Goal: Task Accomplishment & Management: Complete application form

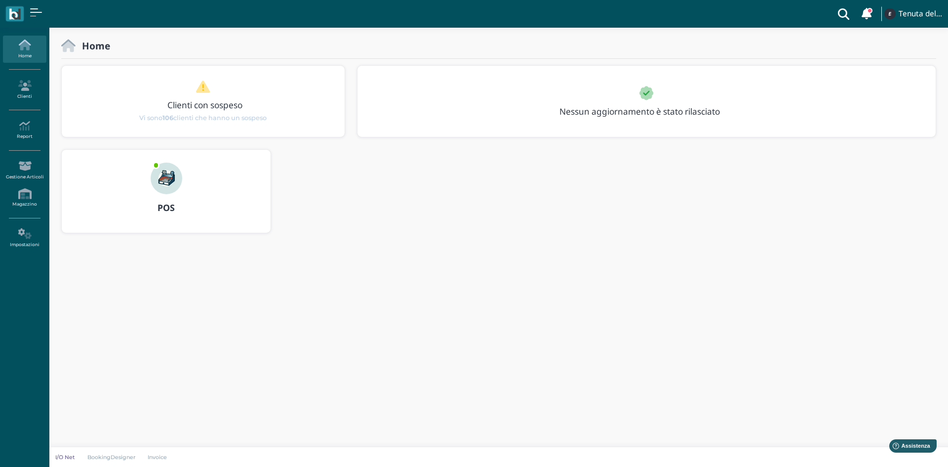
click at [171, 198] on div "POS" at bounding box center [166, 208] width 209 height 28
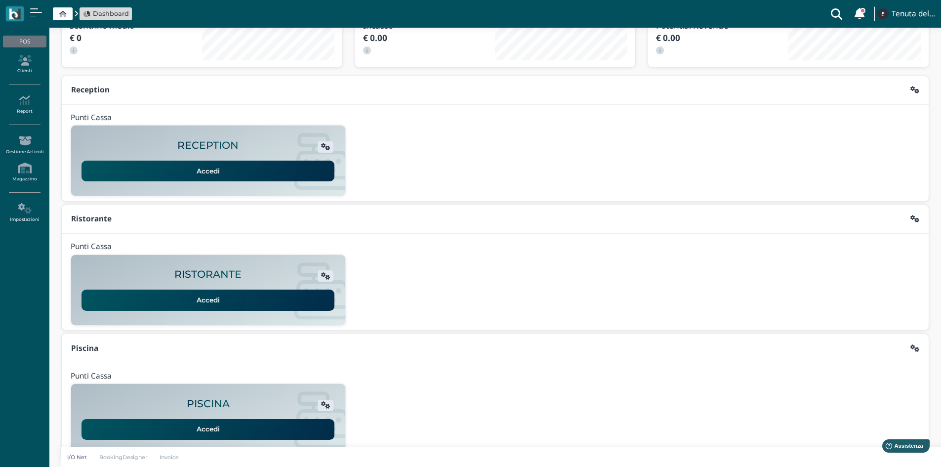
scroll to position [80, 0]
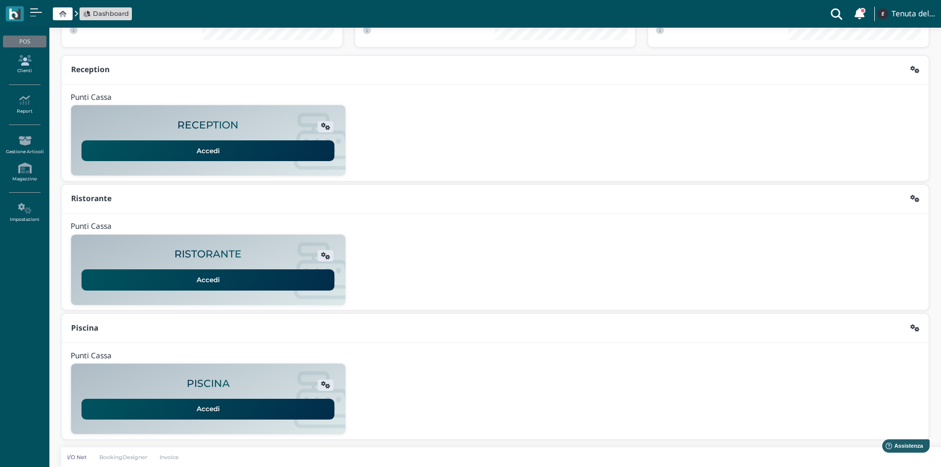
click at [28, 62] on icon at bounding box center [24, 60] width 43 height 11
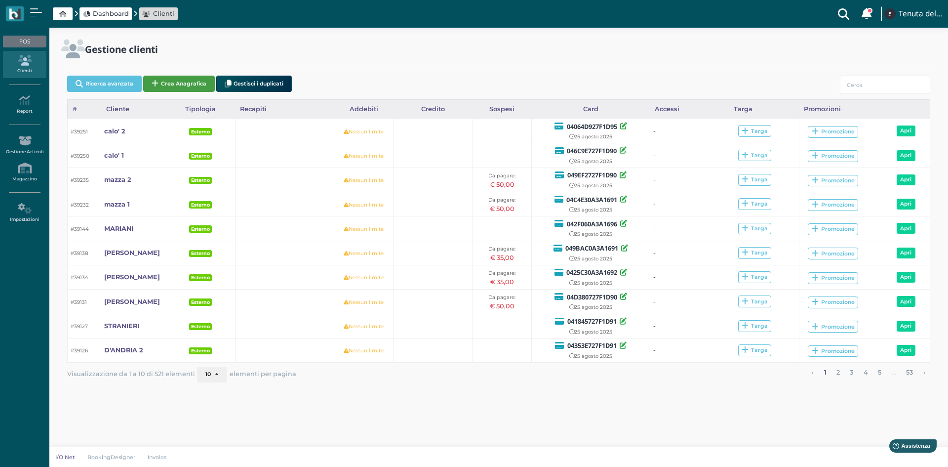
click at [166, 80] on button "Crea Anagrafica" at bounding box center [179, 84] width 72 height 16
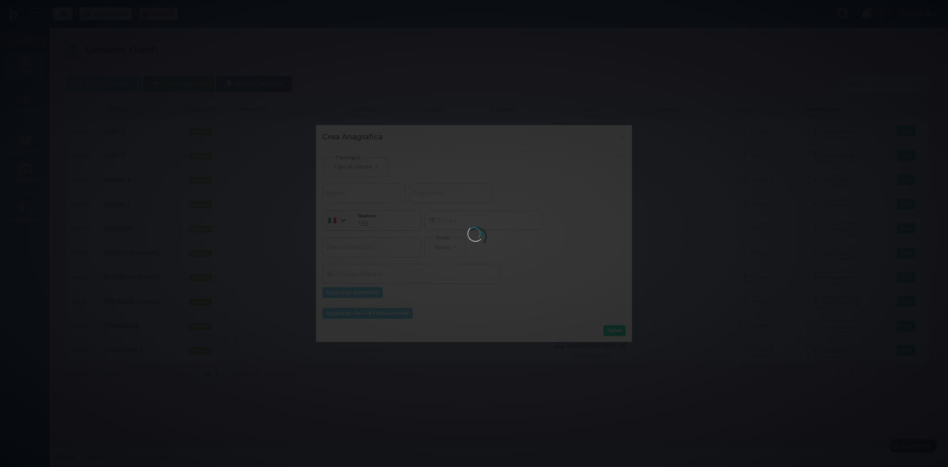
select select
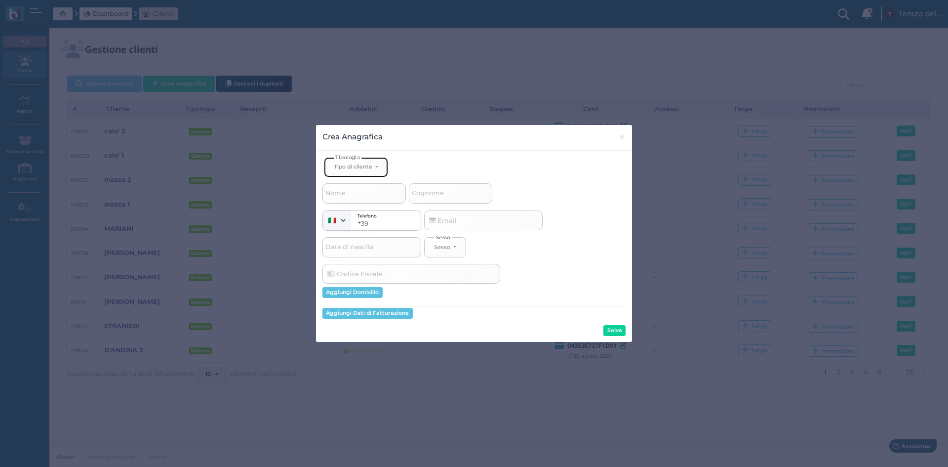
click at [362, 162] on button "Tipo di cliente" at bounding box center [356, 167] width 64 height 20
click at [361, 201] on link "Esterno" at bounding box center [372, 199] width 96 height 11
select select "[object Object]"
select select
click at [442, 193] on span "Cognome" at bounding box center [427, 193] width 35 height 12
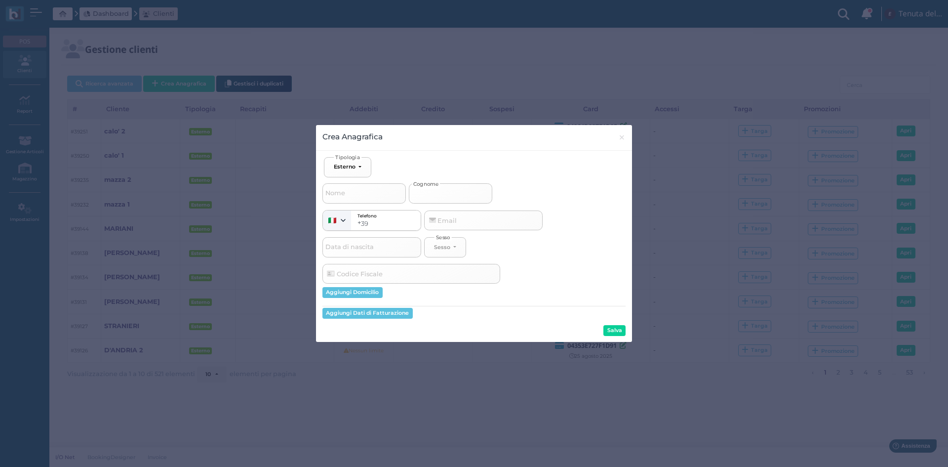
click at [442, 193] on input "Cognome" at bounding box center [450, 193] width 83 height 20
type input "l"
select select
type input "L"
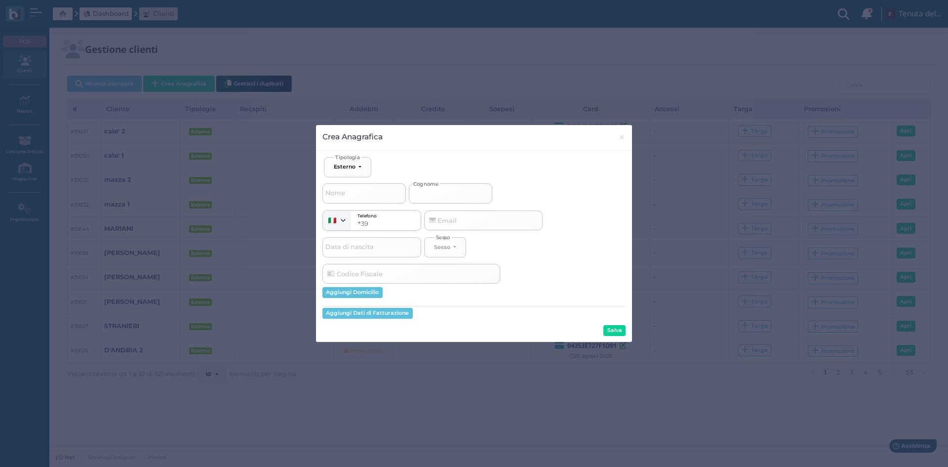
select select
type input "Li"
select select
type input "Lip"
select select
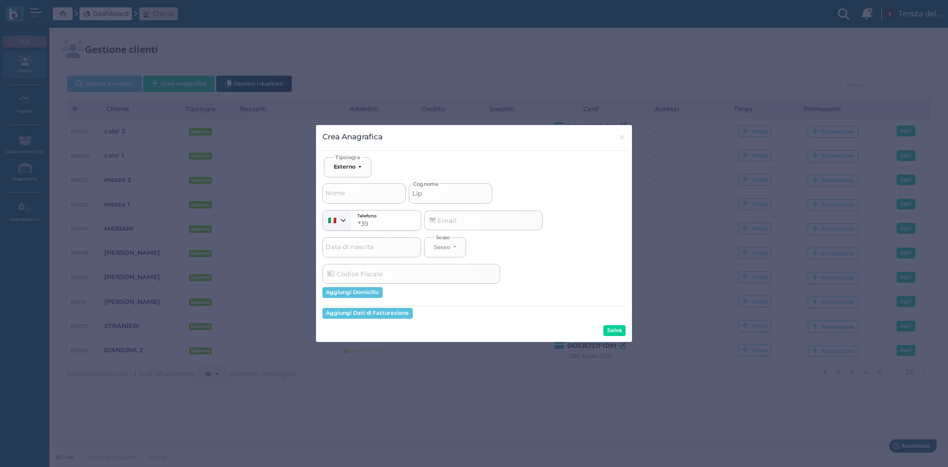
type input "Lipp"
select select
type input "Lippo"
select select
type input "Lippo"
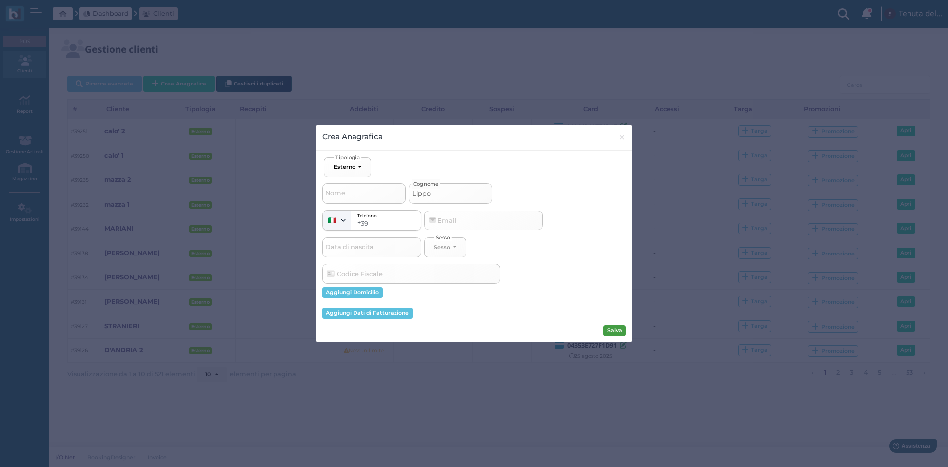
click at [619, 332] on button "Salva" at bounding box center [614, 330] width 22 height 11
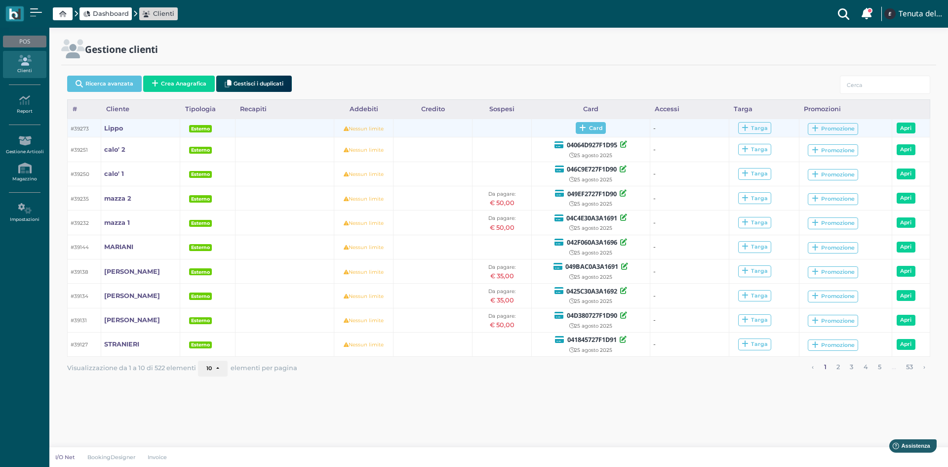
click at [583, 130] on icon at bounding box center [582, 127] width 7 height 7
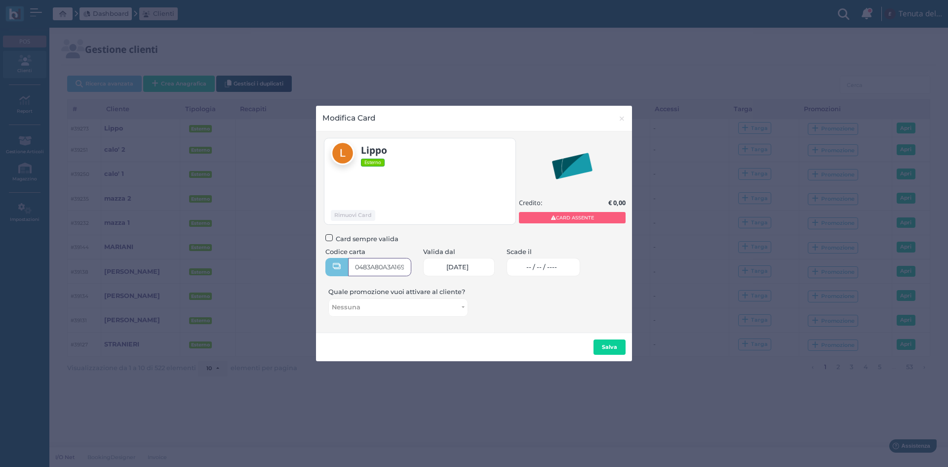
type input "0483A80A3A1691"
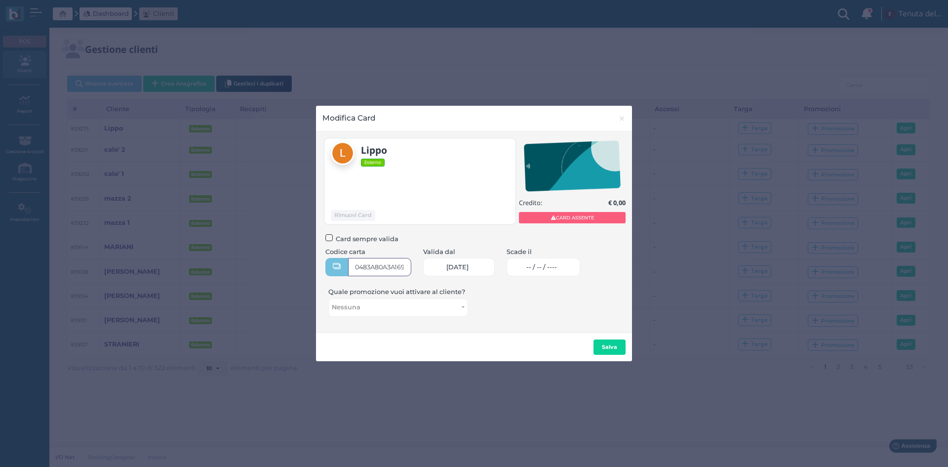
scroll to position [0, 5]
click at [540, 265] on span "-- / -- / ----" at bounding box center [541, 267] width 31 height 8
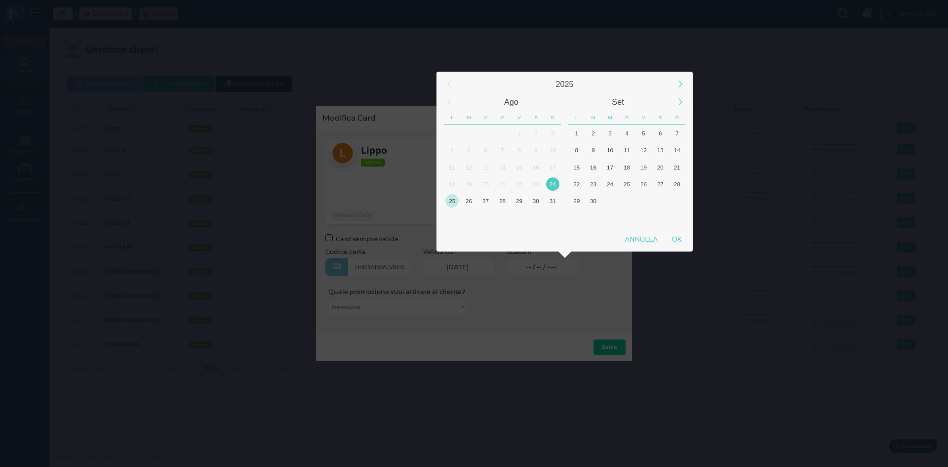
click at [454, 198] on div "25" at bounding box center [451, 200] width 13 height 13
click at [682, 241] on div "OK" at bounding box center [677, 239] width 25 height 18
type input "25/08/2025"
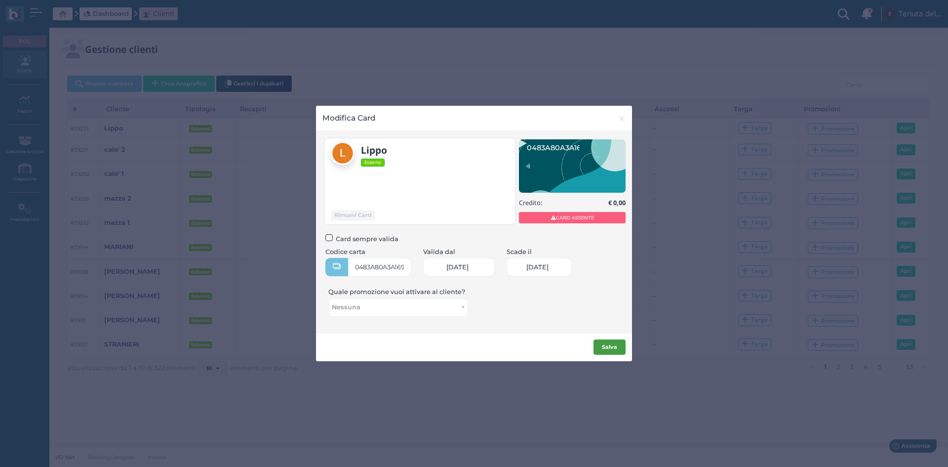
click at [612, 349] on b "Salva" at bounding box center [609, 346] width 15 height 7
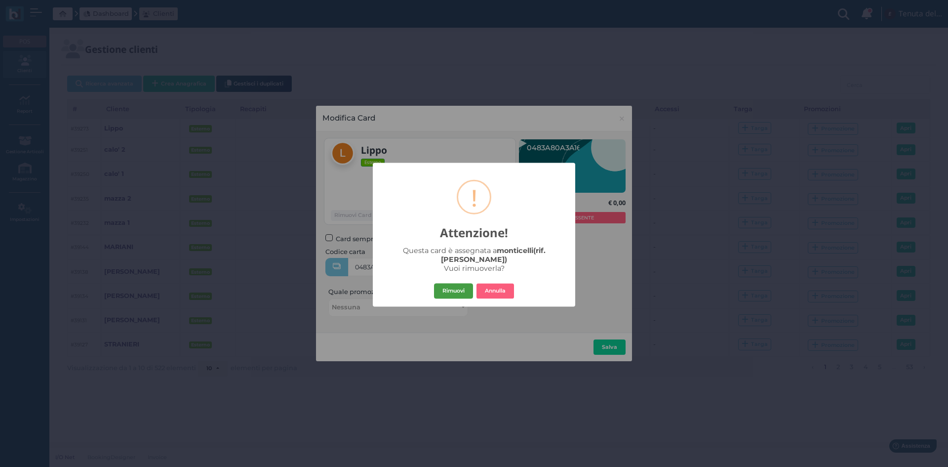
click at [458, 283] on button "Rimuovi" at bounding box center [453, 291] width 39 height 16
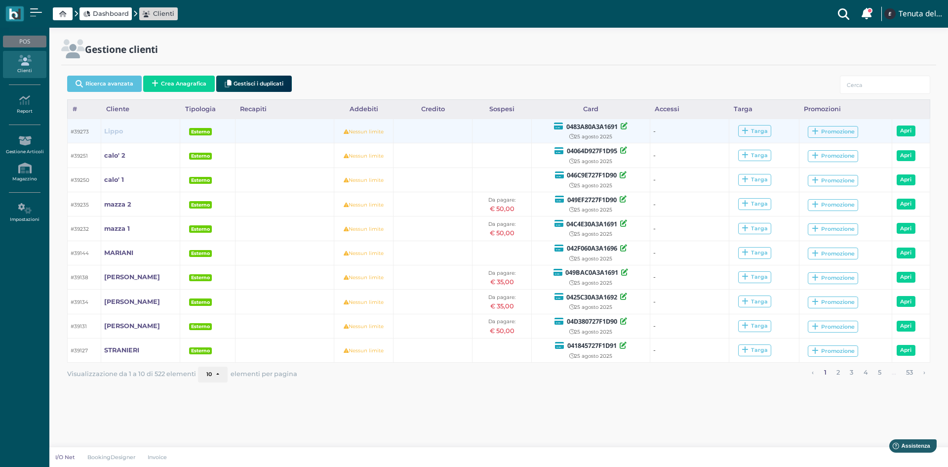
click at [119, 132] on b "Lippo" at bounding box center [113, 130] width 19 height 7
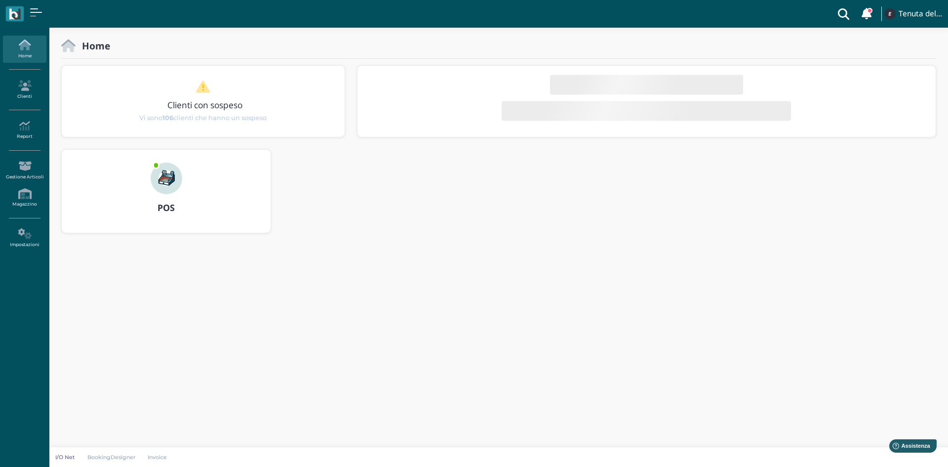
click at [176, 172] on img at bounding box center [167, 178] width 32 height 32
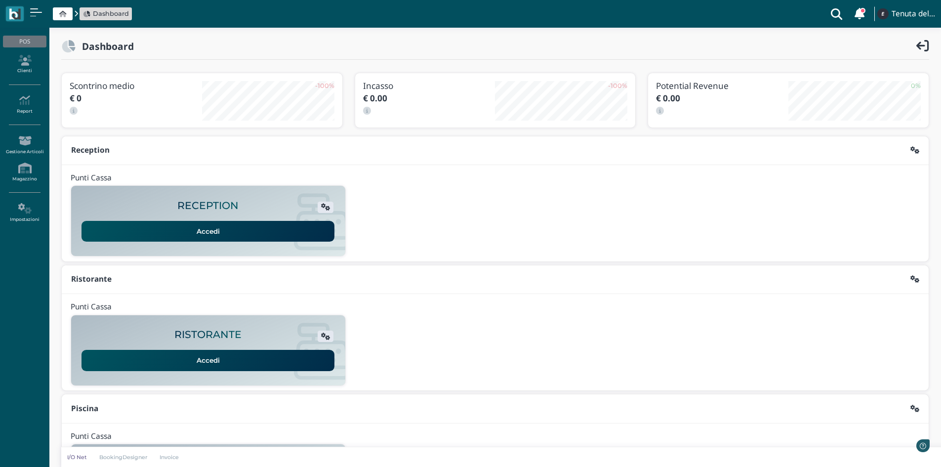
scroll to position [80, 0]
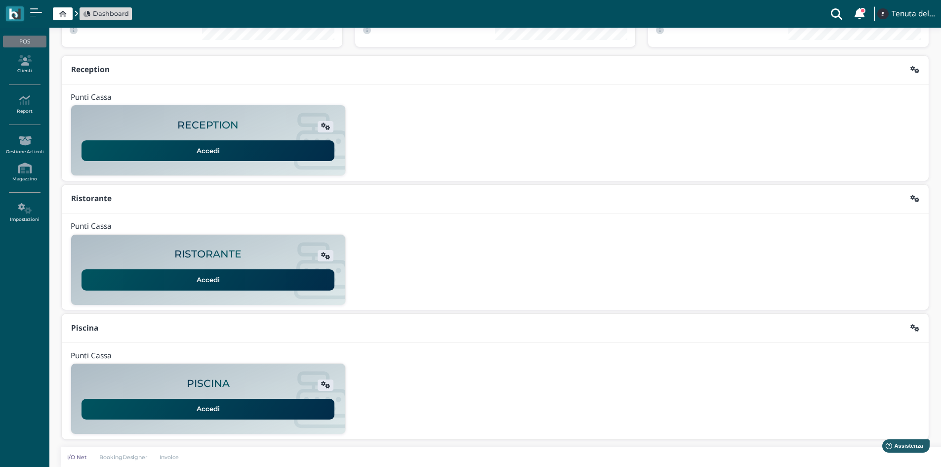
click at [166, 412] on link "Accedi" at bounding box center [207, 409] width 253 height 21
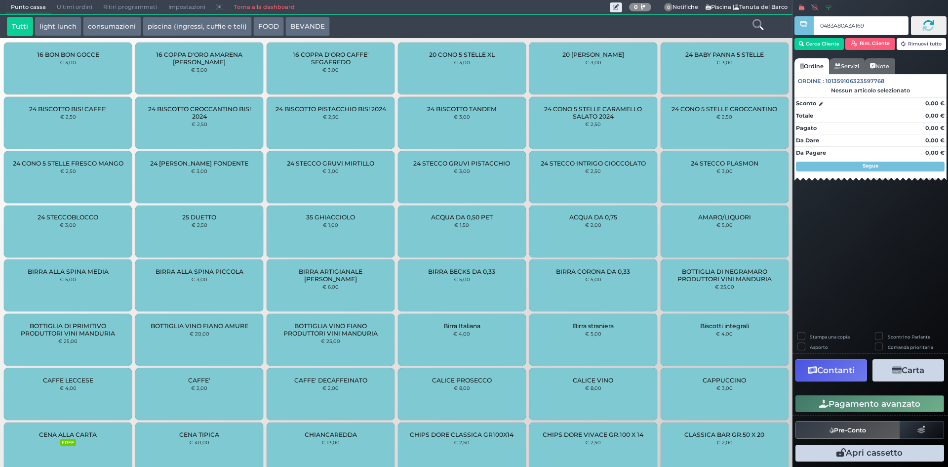
type input "0483A80A3A1691"
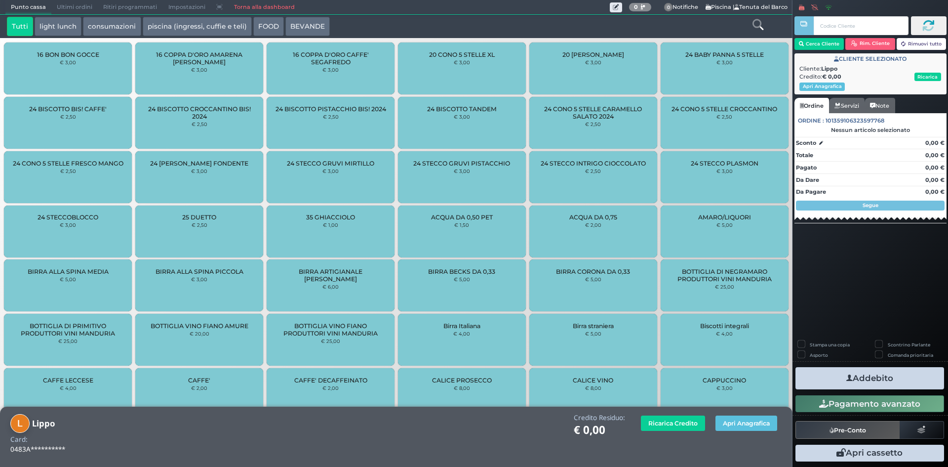
click at [154, 26] on button "piscina (ingressi, cuffie e teli)" at bounding box center [197, 27] width 109 height 20
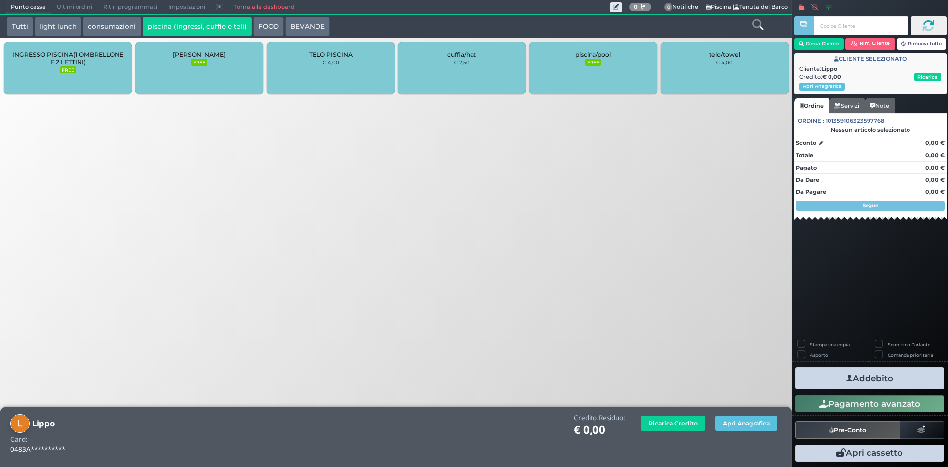
click at [105, 48] on div "INGRESSO PISCINA(1 OMBRELLONE E 2 LETTINI) FREE" at bounding box center [68, 68] width 128 height 52
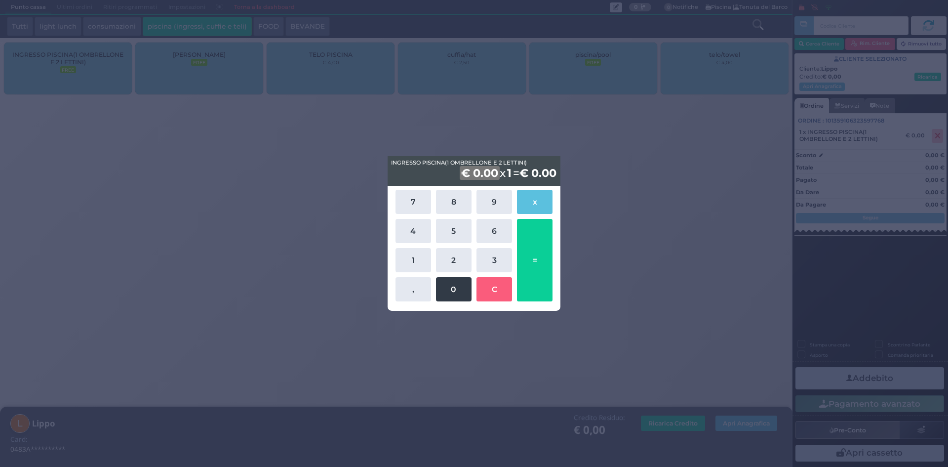
drag, startPoint x: 448, startPoint y: 228, endPoint x: 469, endPoint y: 293, distance: 67.9
click at [449, 234] on button "5" at bounding box center [454, 231] width 36 height 24
click at [455, 285] on button "0" at bounding box center [454, 289] width 36 height 24
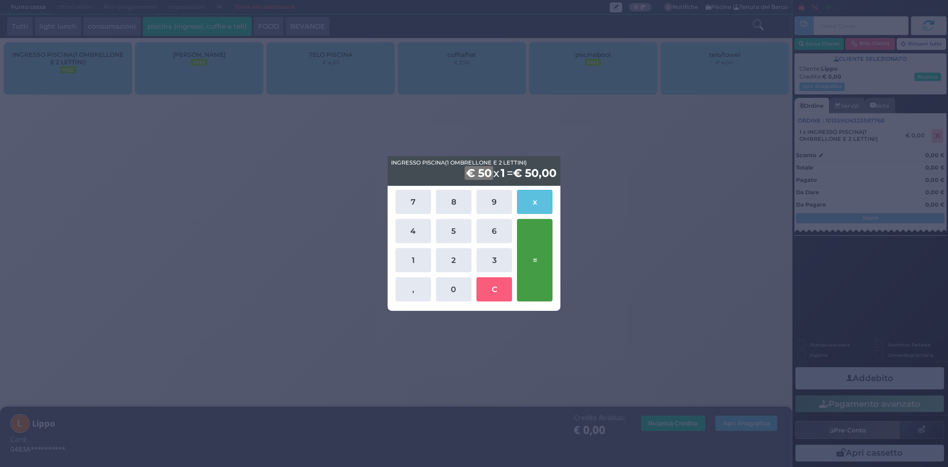
click at [545, 275] on button "=" at bounding box center [535, 260] width 36 height 82
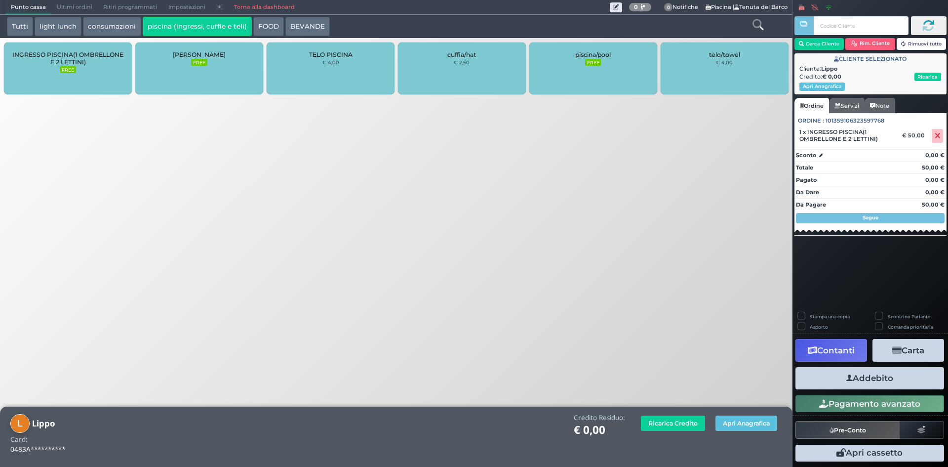
click at [914, 384] on button "Addebito" at bounding box center [870, 378] width 149 height 22
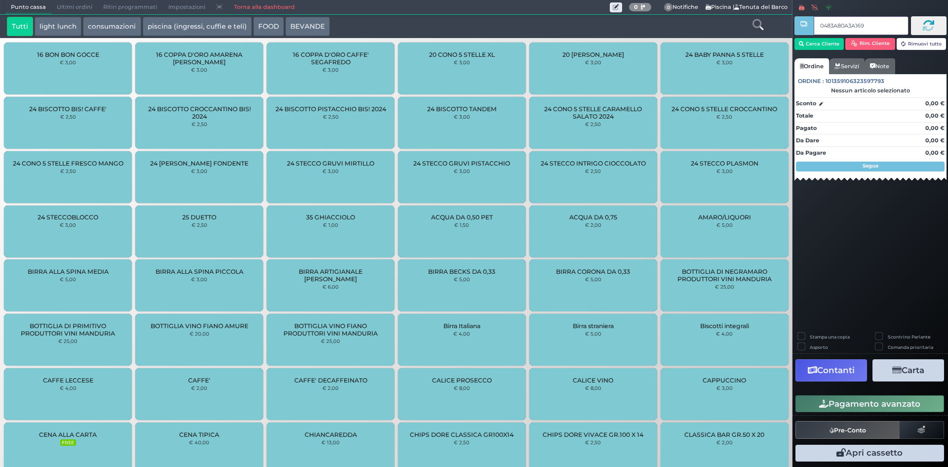
type input "0483A80A3A1691"
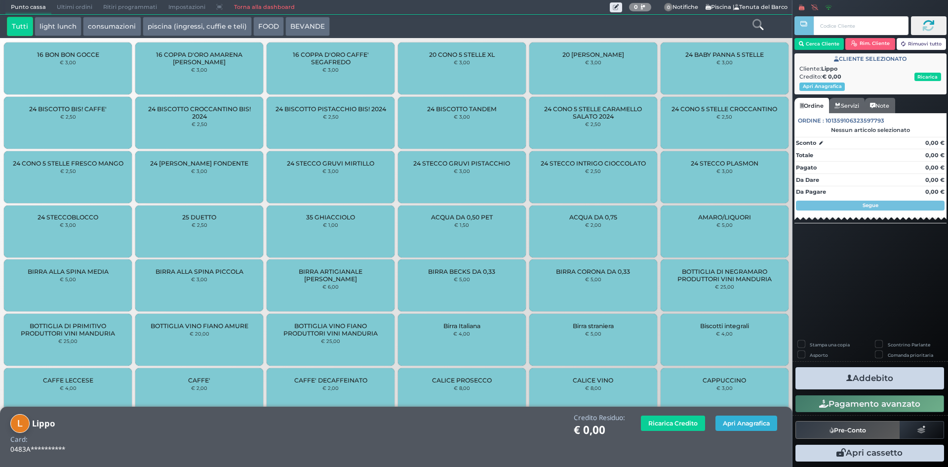
click at [763, 422] on button "Apri Anagrafica" at bounding box center [747, 422] width 62 height 15
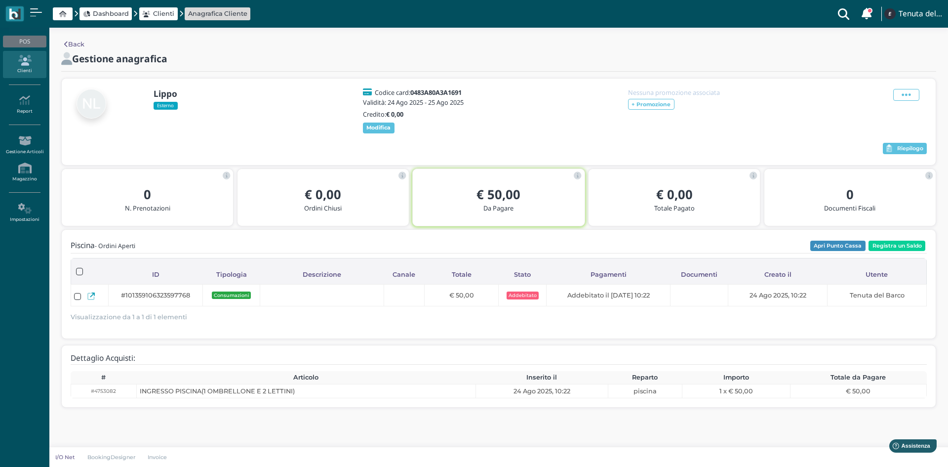
click at [32, 54] on link "Clienti" at bounding box center [24, 64] width 43 height 27
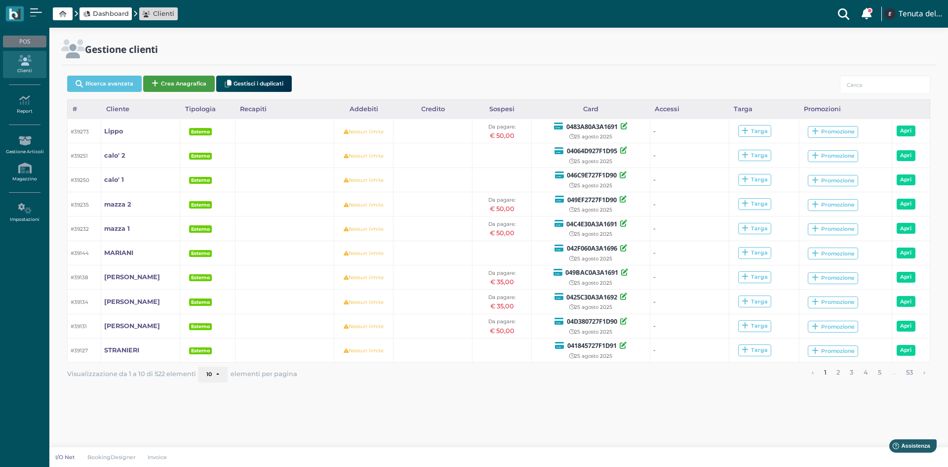
click at [169, 82] on button "Crea Anagrafica" at bounding box center [179, 84] width 72 height 16
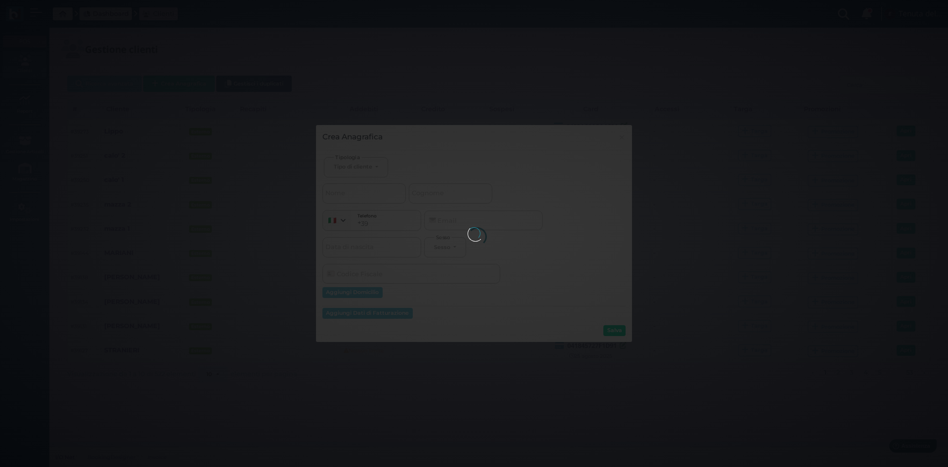
select select
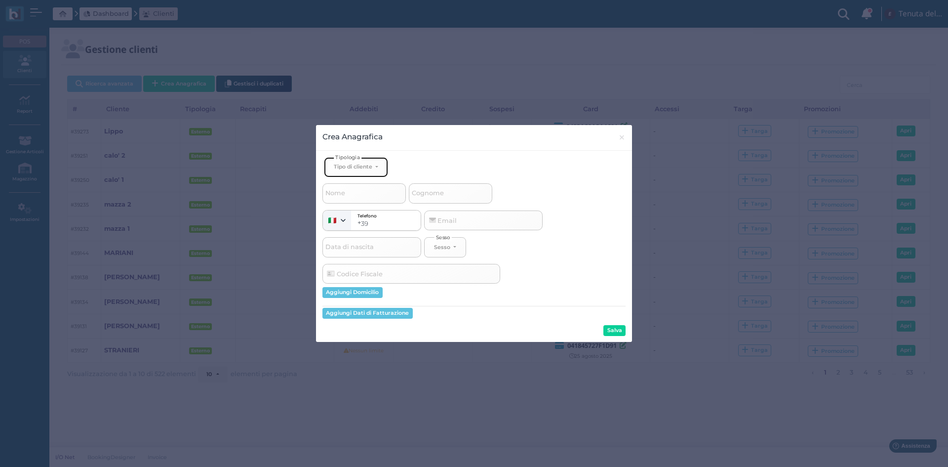
click at [332, 162] on button "Tipo di cliente" at bounding box center [356, 167] width 64 height 20
click at [369, 196] on link "Esterno" at bounding box center [372, 199] width 96 height 11
select select "[object Object]"
select select
click at [433, 195] on span "Cognome" at bounding box center [427, 193] width 35 height 12
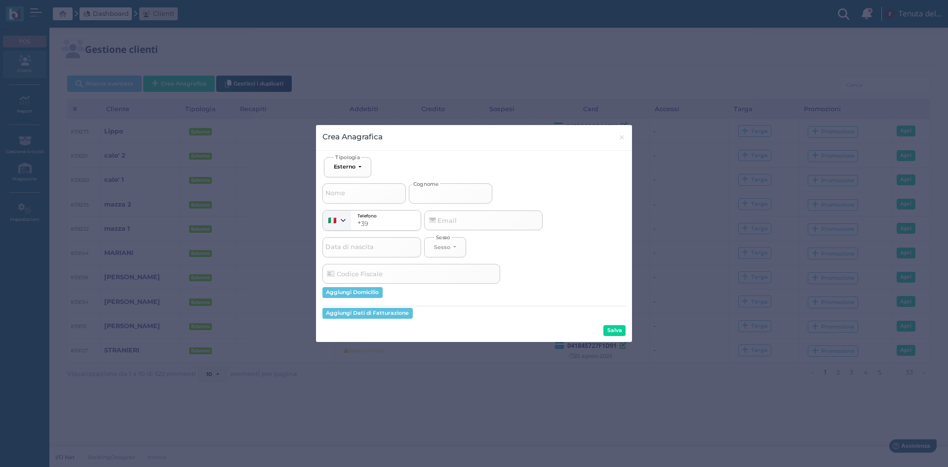
click at [433, 195] on input "Cognome" at bounding box center [450, 193] width 83 height 20
type input "G"
select select
type input "Gu"
select select
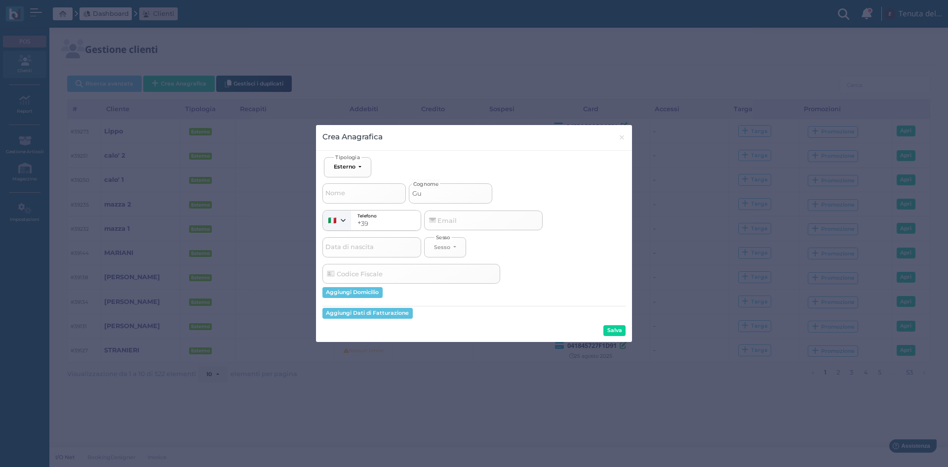
type input "Gua"
select select
type input "Guar"
select select
type input "Guari"
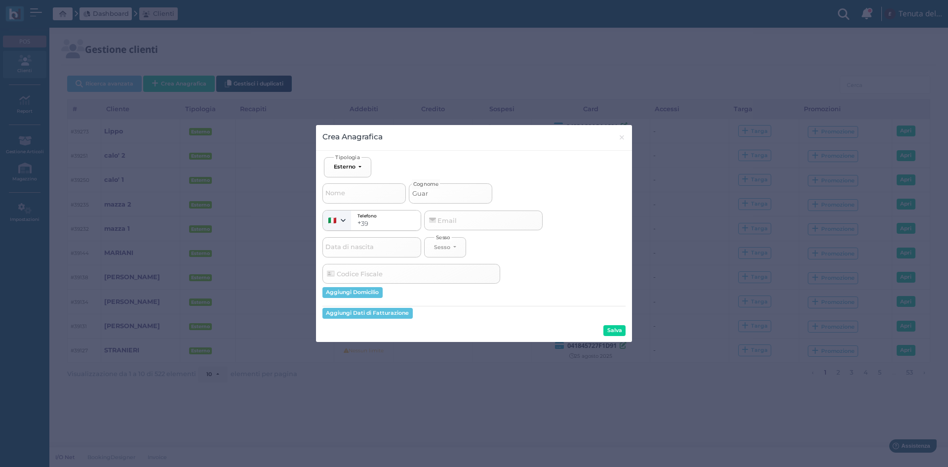
select select
type input "Guarin"
select select
type input "[PERSON_NAME]"
select select
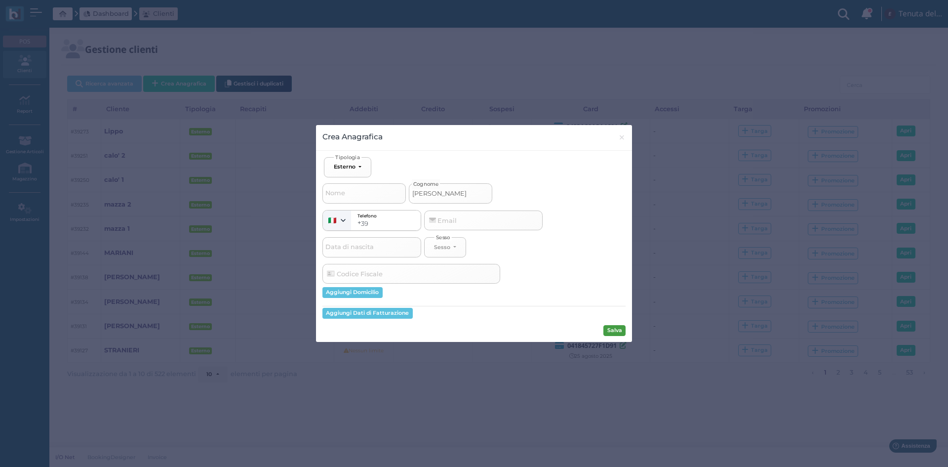
type input "[PERSON_NAME]"
click at [612, 330] on button "Salva" at bounding box center [614, 330] width 22 height 11
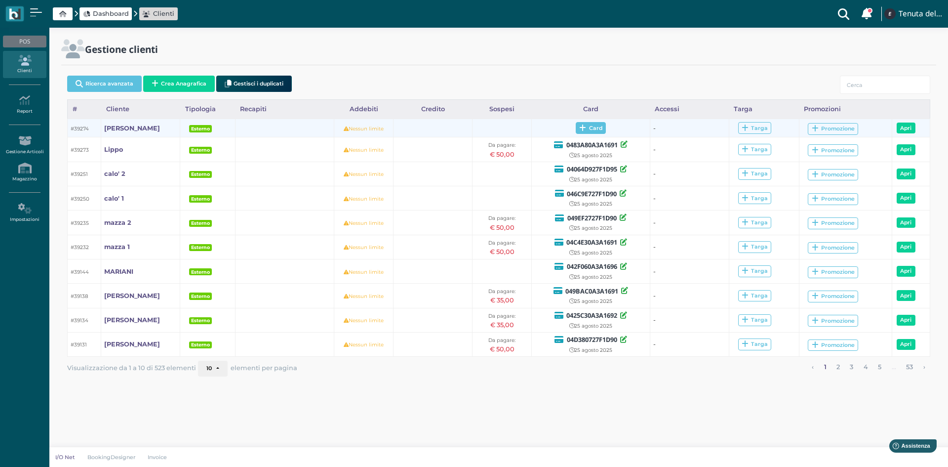
click at [592, 130] on span "Card" at bounding box center [591, 128] width 30 height 12
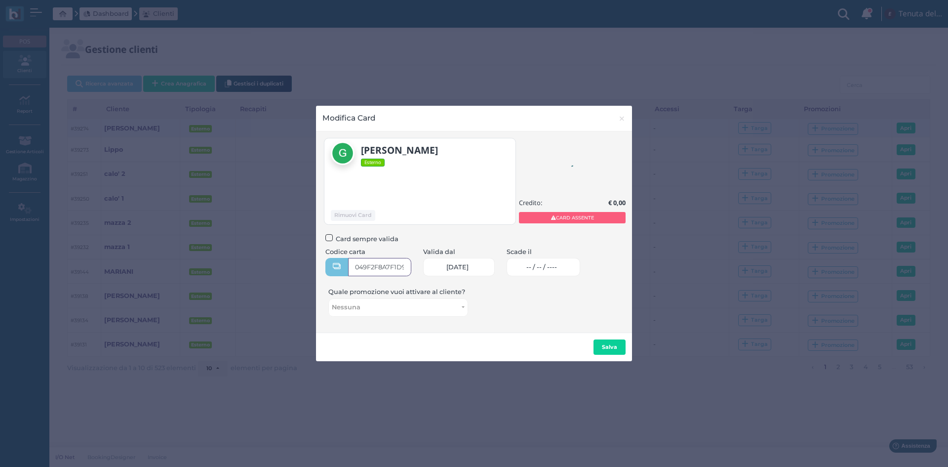
type input "049F2F8A7F1D94"
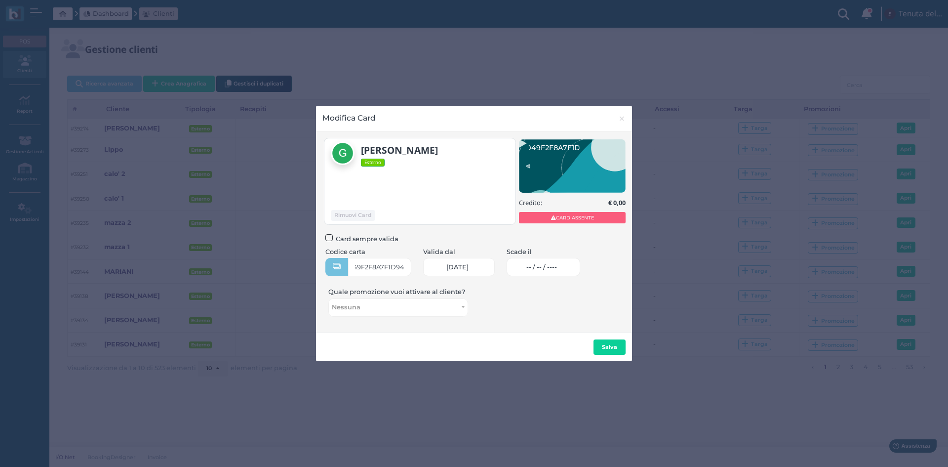
click at [570, 271] on link "-- / -- / ----" at bounding box center [544, 267] width 74 height 18
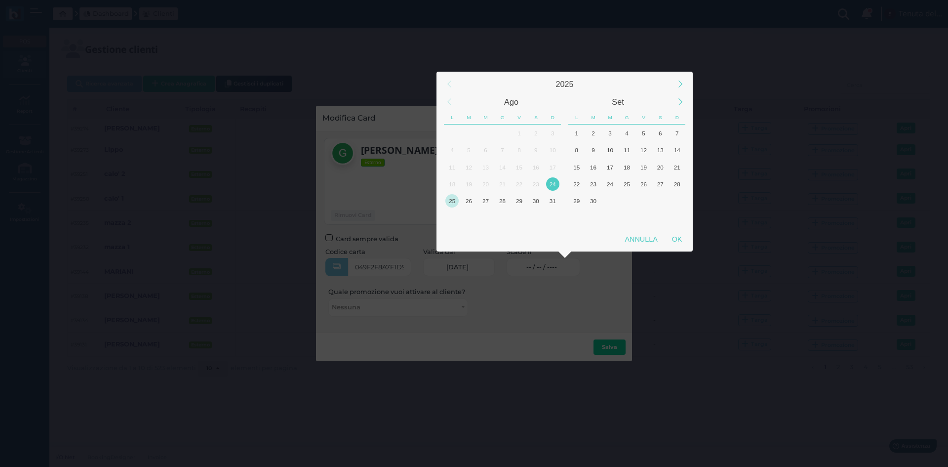
click at [454, 203] on div "25" at bounding box center [451, 200] width 13 height 13
click at [666, 240] on div "OK" at bounding box center [677, 239] width 25 height 18
type input "25/08/2025"
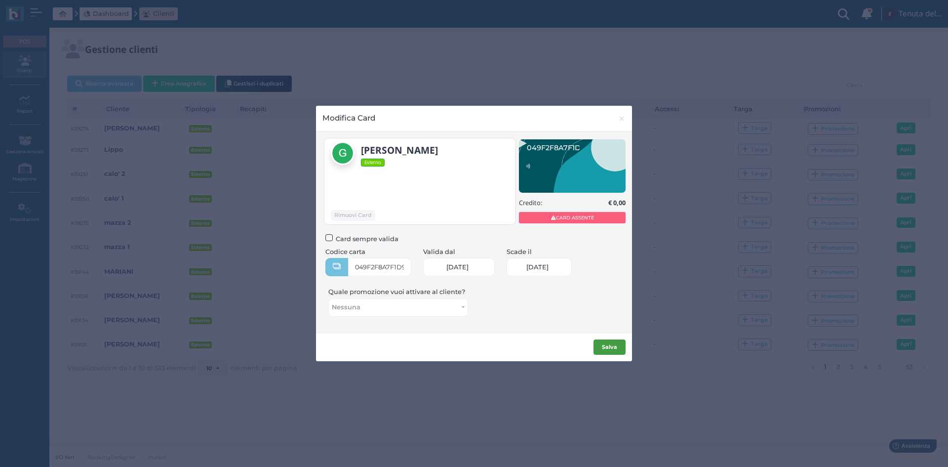
click at [611, 350] on button "Salva" at bounding box center [610, 347] width 32 height 16
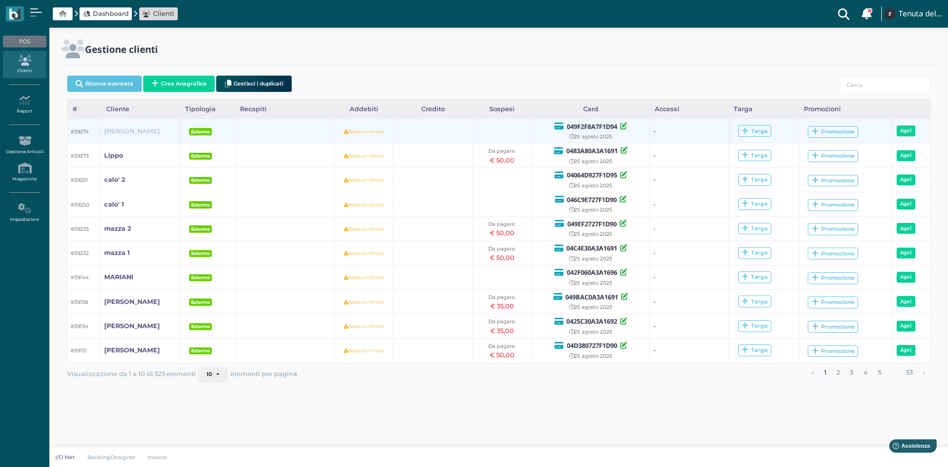
click at [114, 128] on b "[PERSON_NAME]" at bounding box center [132, 130] width 56 height 7
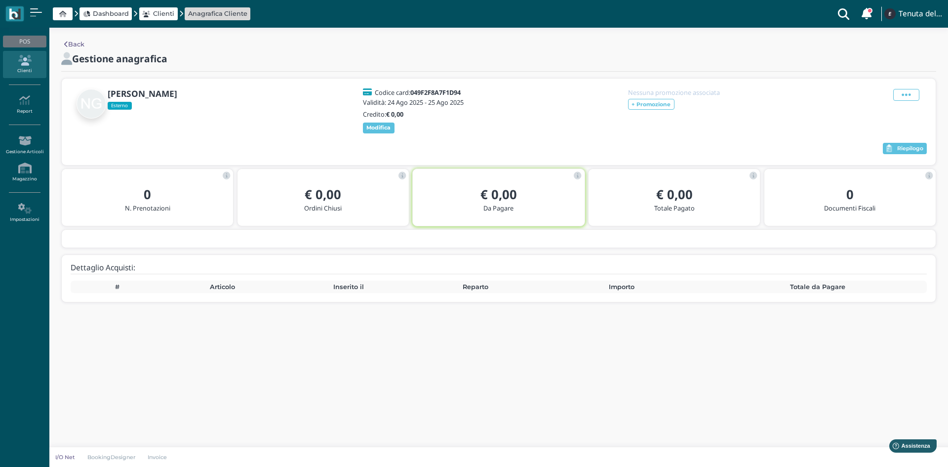
click at [112, 14] on span "Dashboard" at bounding box center [111, 13] width 36 height 9
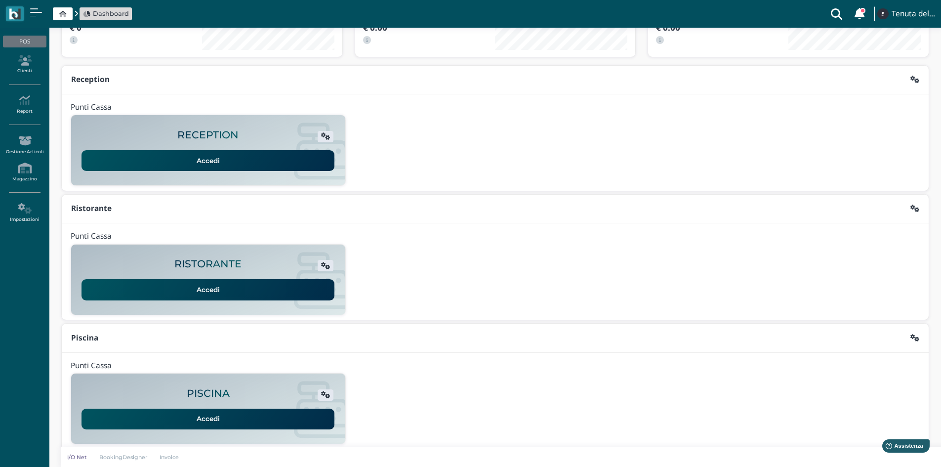
scroll to position [80, 0]
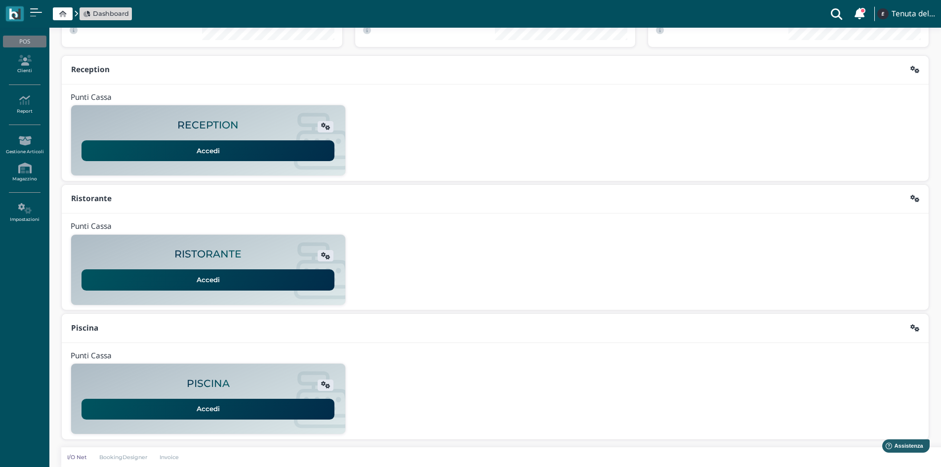
click at [259, 405] on link "Accedi" at bounding box center [207, 409] width 253 height 21
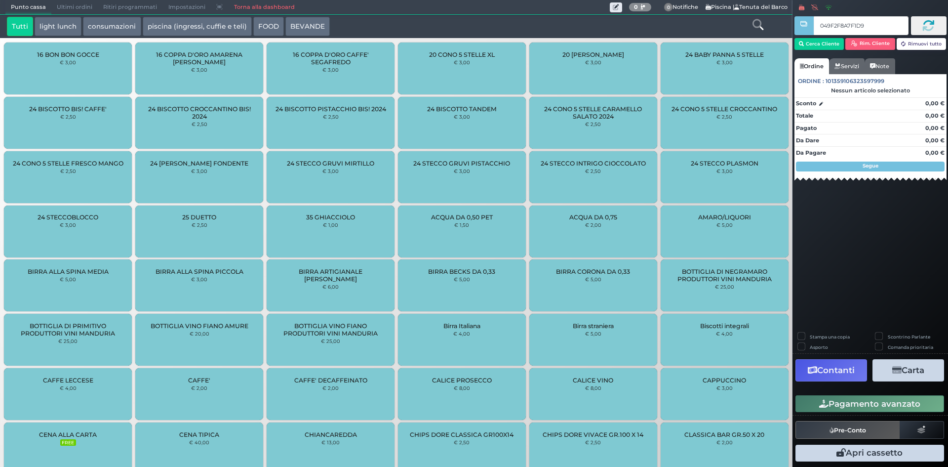
type input "049F2F8A7F1D94"
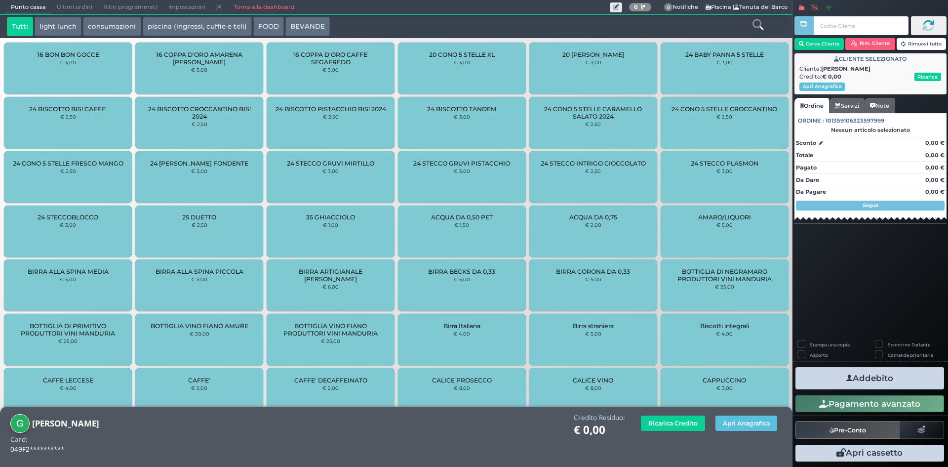
click at [146, 20] on button "piscina (ingressi, cuffie e teli)" at bounding box center [197, 27] width 109 height 20
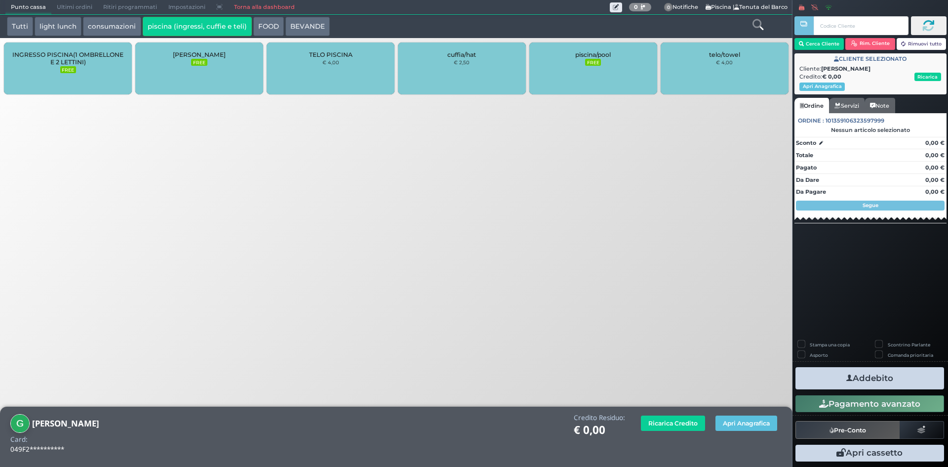
click at [69, 60] on span "INGRESSO PISCINA(1 OMBRELLONE E 2 LETTINI)" at bounding box center [67, 58] width 111 height 15
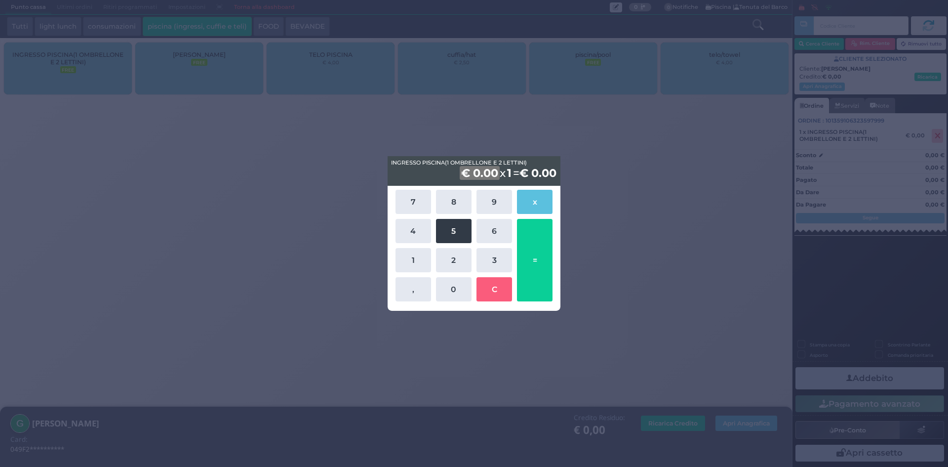
click at [467, 227] on button "5" at bounding box center [454, 231] width 36 height 24
click at [460, 285] on button "0" at bounding box center [454, 289] width 36 height 24
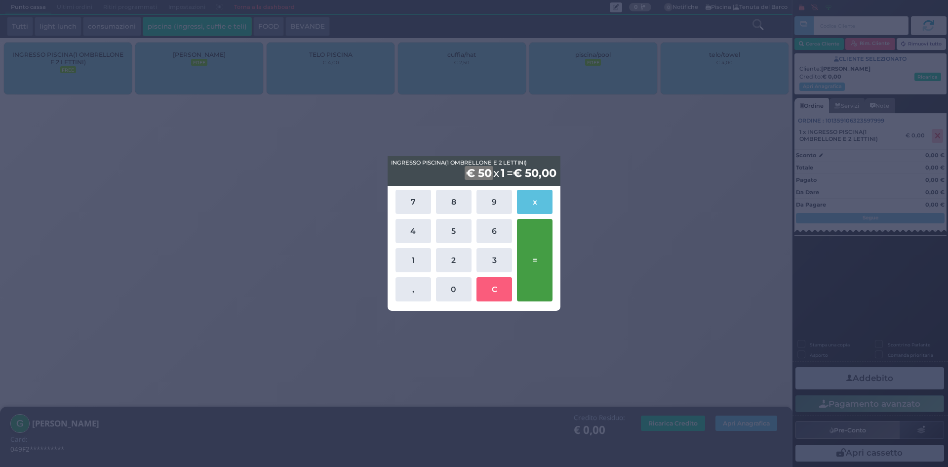
click at [541, 254] on button "=" at bounding box center [535, 260] width 36 height 82
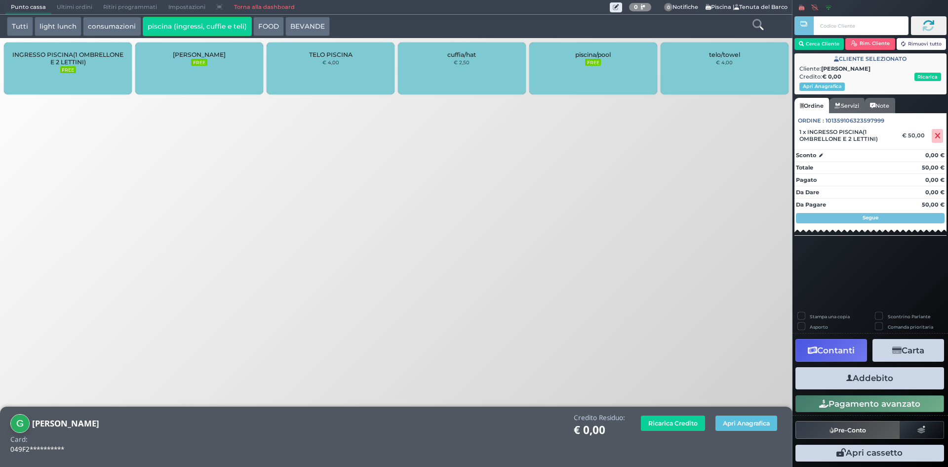
click at [897, 372] on button "Addebito" at bounding box center [870, 378] width 149 height 22
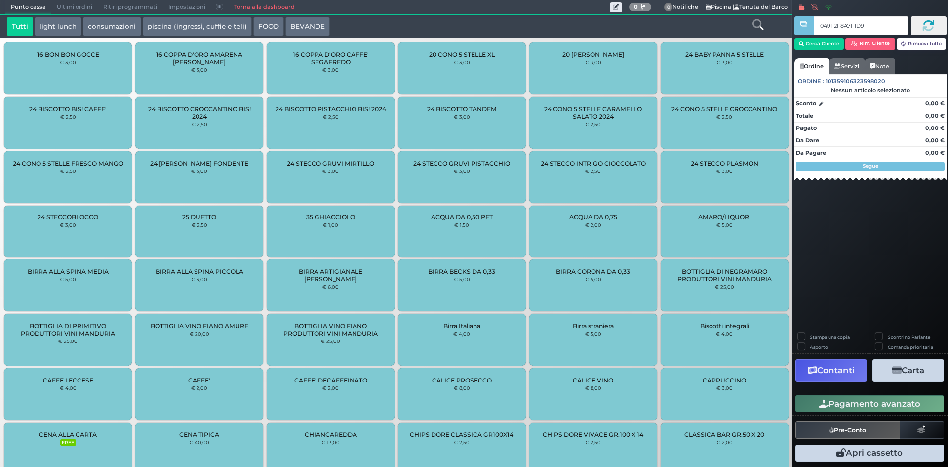
type input "049F2F8A7F1D94"
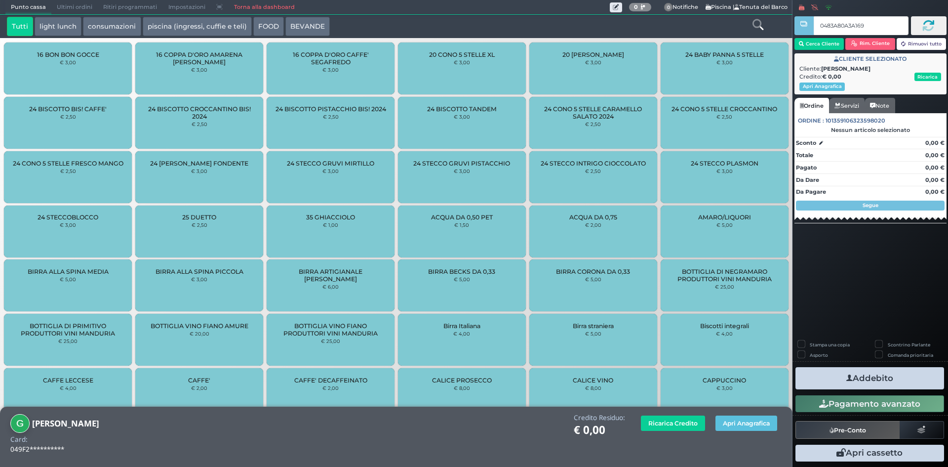
type input "0483A80A3A1691"
click at [755, 416] on button "Apri Anagrafica" at bounding box center [747, 422] width 62 height 15
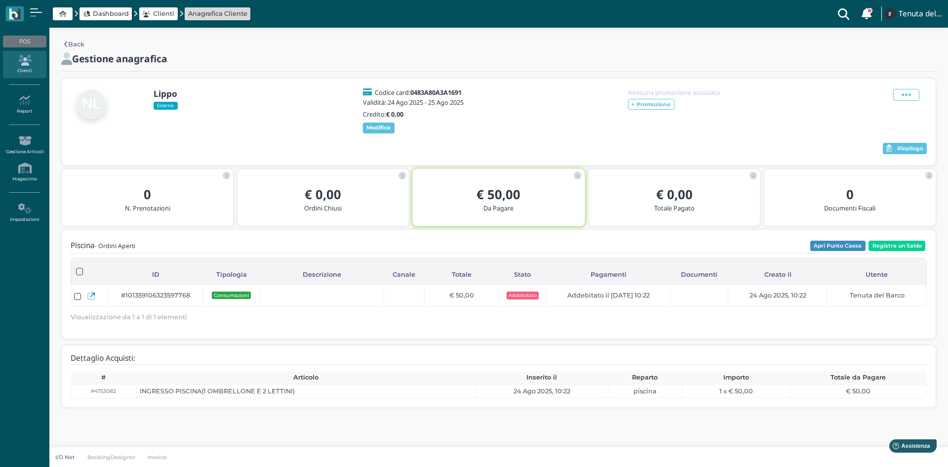
click at [99, 6] on div "Dashboard Clienti Anagrafica Cliente" at bounding box center [129, 13] width 246 height 15
click at [98, 12] on span "Dashboard" at bounding box center [111, 13] width 36 height 9
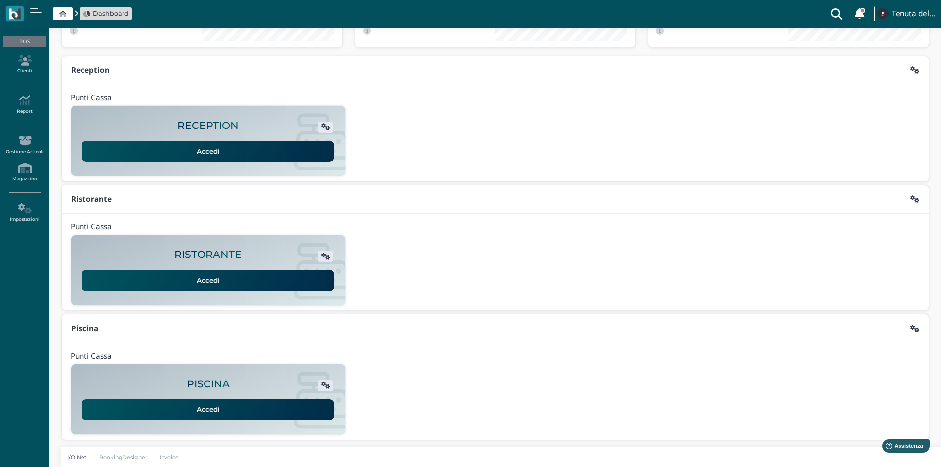
scroll to position [80, 0]
click at [201, 414] on link "Accedi" at bounding box center [207, 409] width 253 height 21
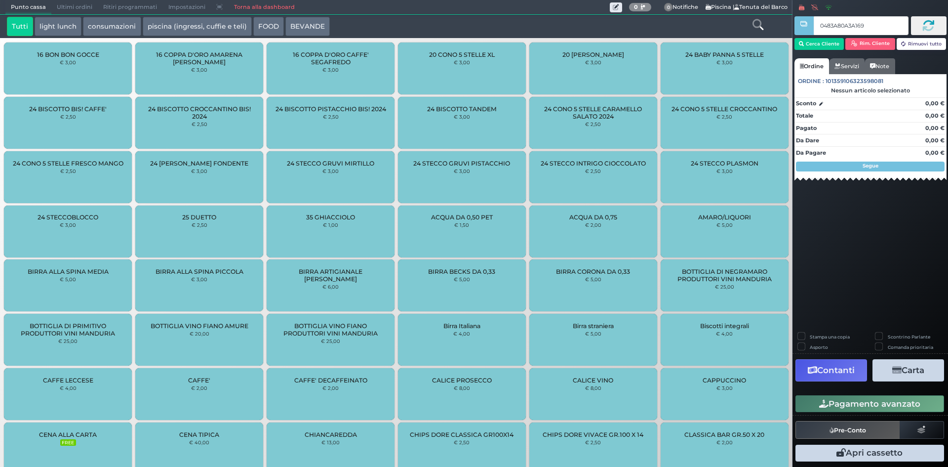
type input "0483A80A3A1691"
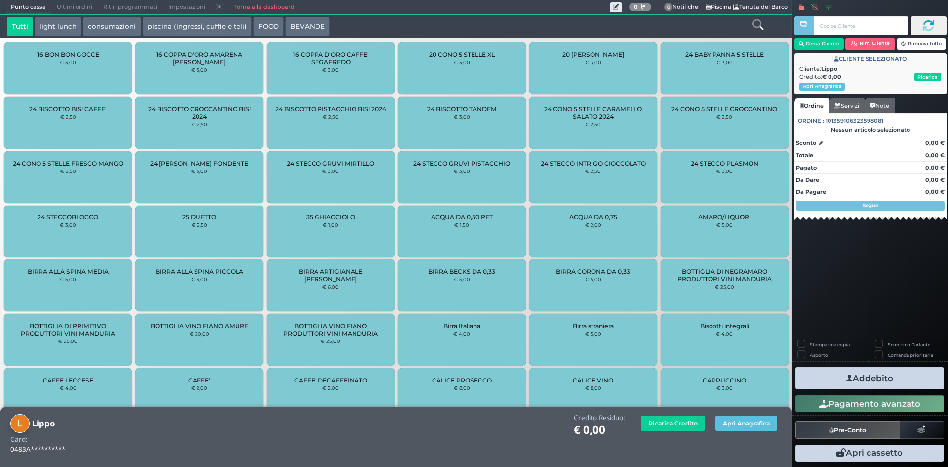
click at [172, 28] on button "piscina (ingressi, cuffie e teli)" at bounding box center [197, 27] width 109 height 20
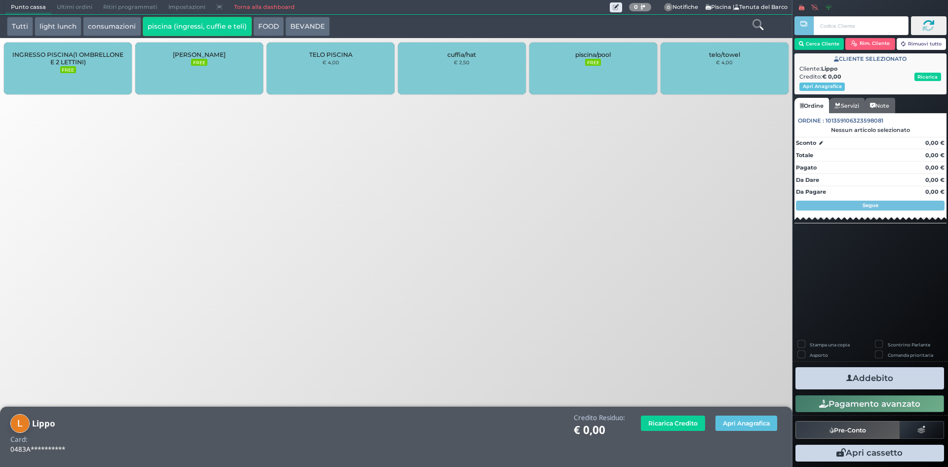
click at [59, 71] on div "INGRESSO PISCINA(1 OMBRELLONE E 2 LETTINI) FREE" at bounding box center [68, 68] width 128 height 52
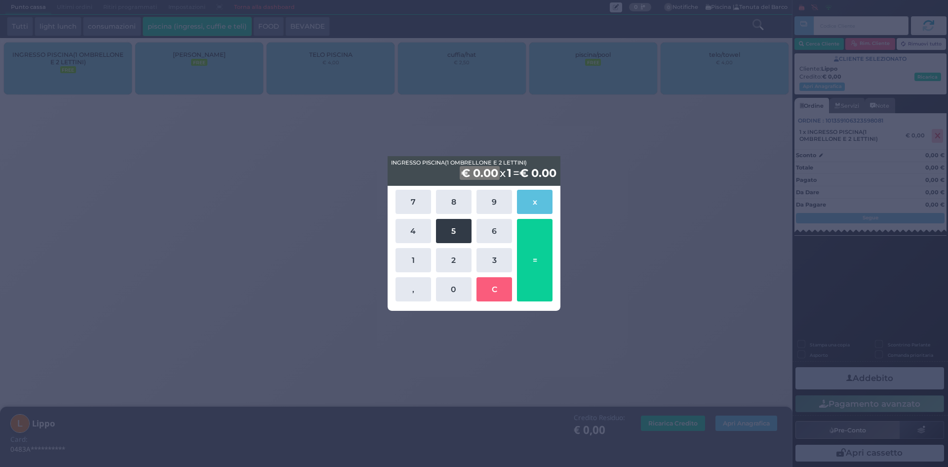
click at [459, 230] on button "5" at bounding box center [454, 231] width 36 height 24
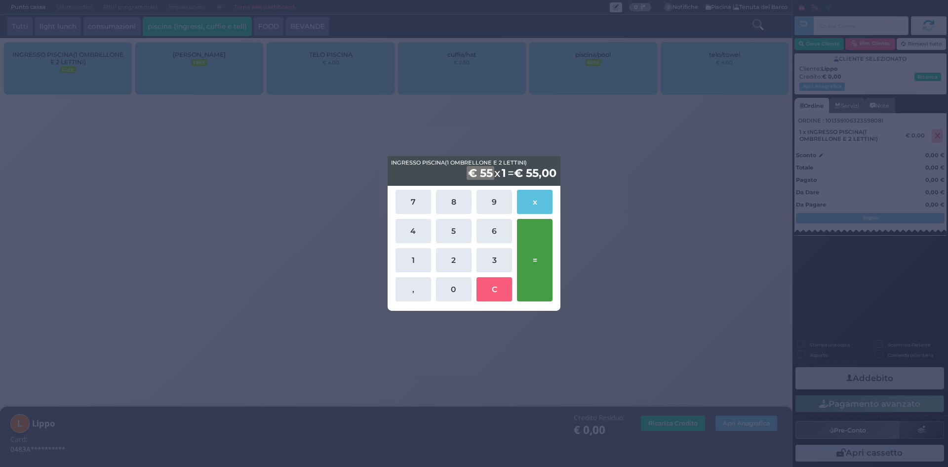
click at [546, 272] on button "=" at bounding box center [535, 260] width 36 height 82
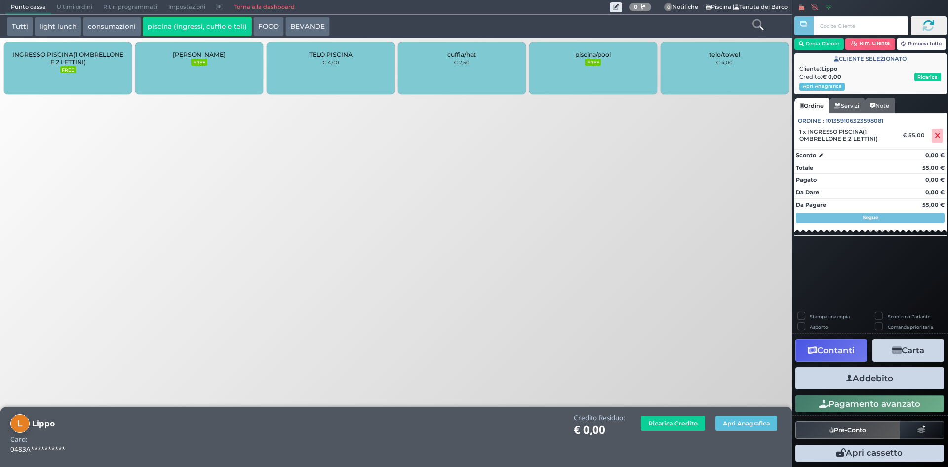
click at [912, 382] on button "Addebito" at bounding box center [870, 378] width 149 height 22
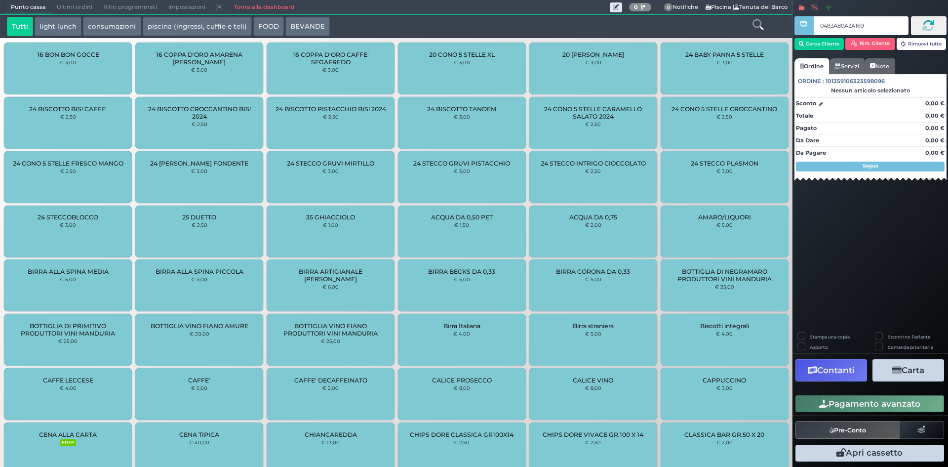
type input "0483A80A3A1691"
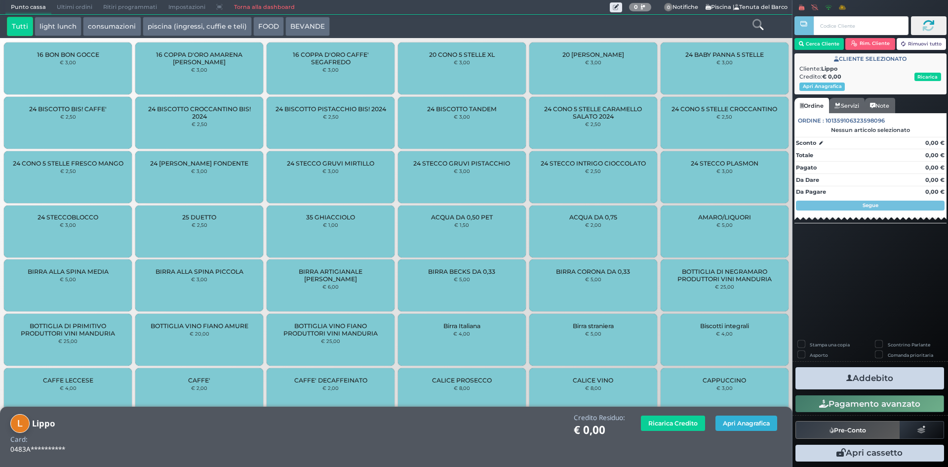
click at [739, 422] on button "Apri Anagrafica" at bounding box center [747, 422] width 62 height 15
click at [724, 423] on button "Apri Anagrafica" at bounding box center [747, 422] width 62 height 15
click at [746, 421] on button "Apri Anagrafica" at bounding box center [747, 422] width 62 height 15
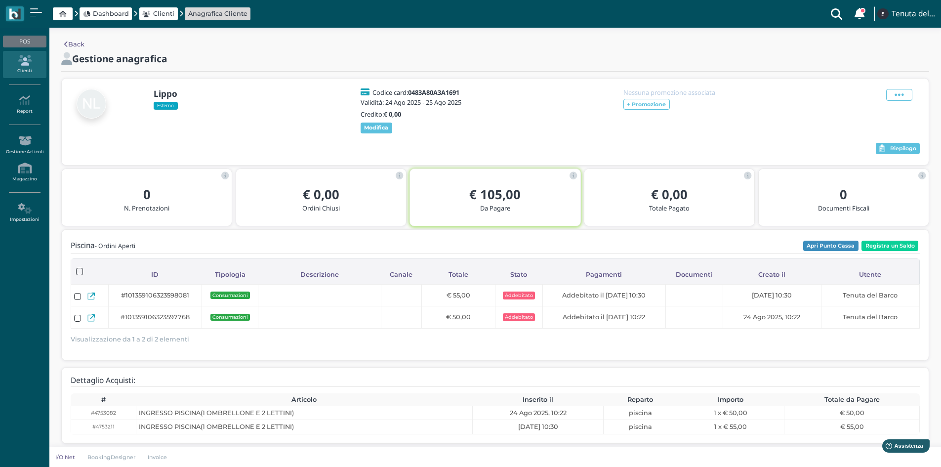
scroll to position [12, 0]
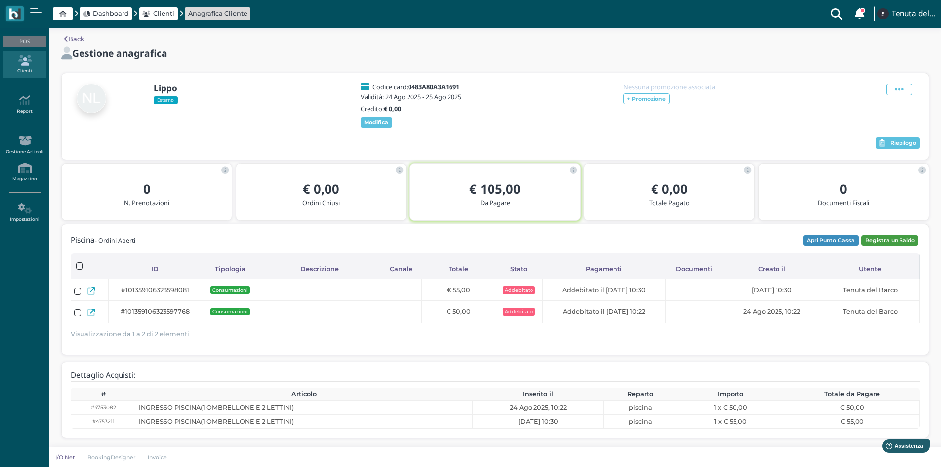
click at [880, 243] on button "Registra un Saldo" at bounding box center [889, 240] width 57 height 11
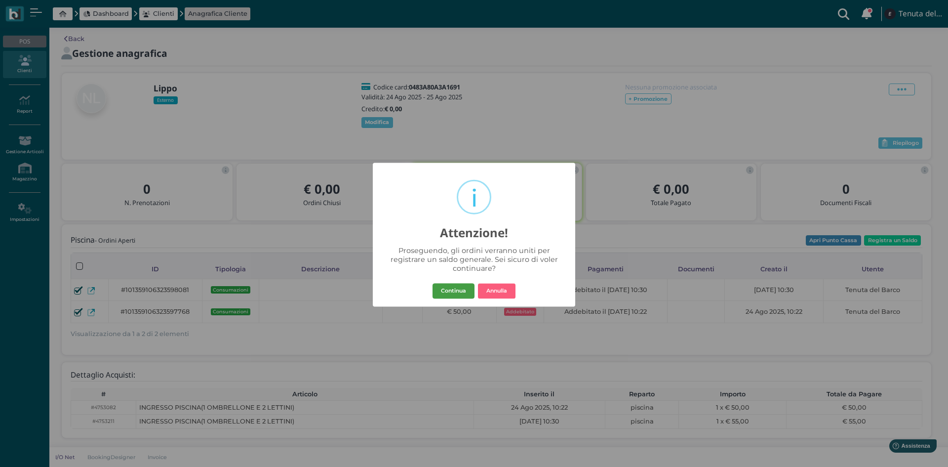
click at [444, 286] on button "Continua" at bounding box center [454, 291] width 42 height 16
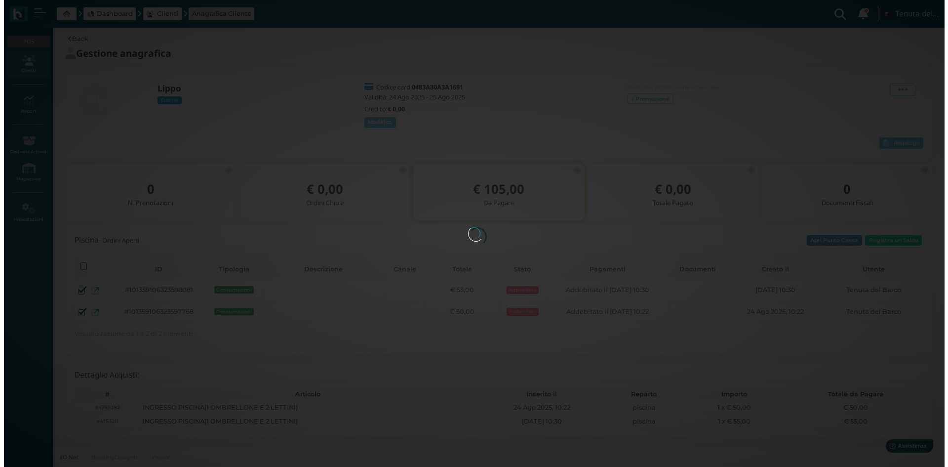
scroll to position [0, 0]
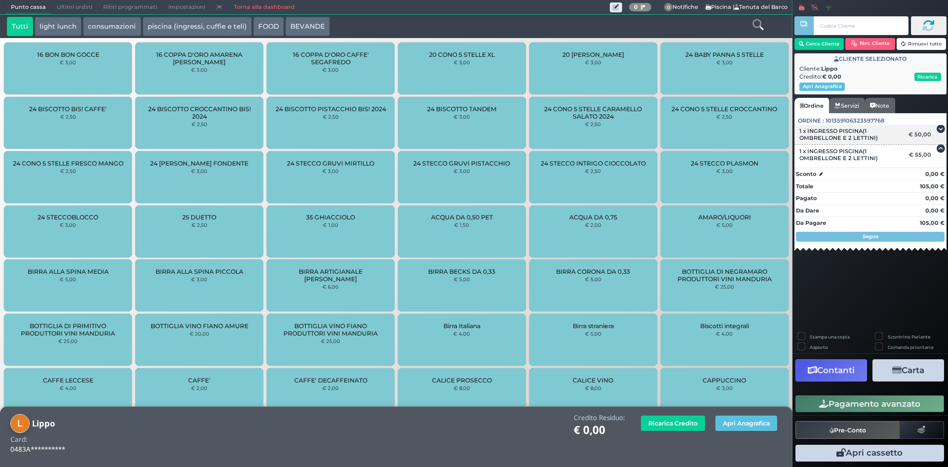
click at [902, 133] on span "1 x INGRESSO PISCINA(1 OMBRELLONE E 2 LETTINI)" at bounding box center [851, 134] width 103 height 14
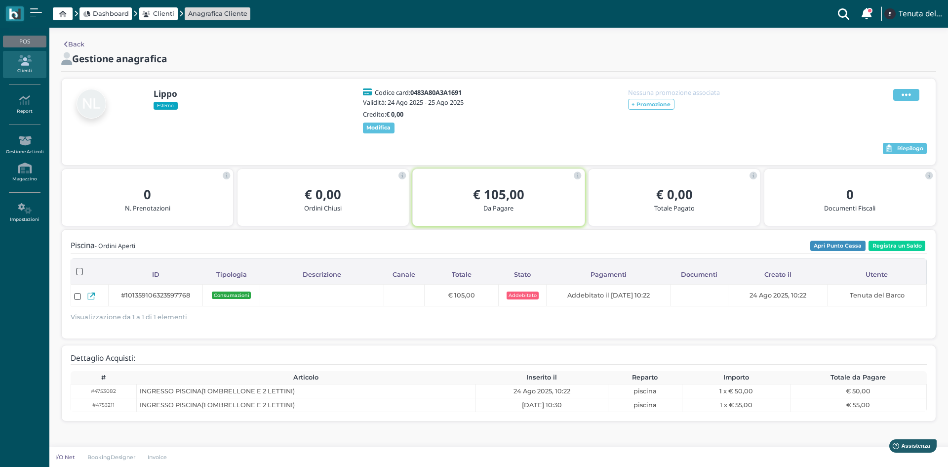
click at [902, 91] on icon at bounding box center [906, 94] width 9 height 11
click at [881, 147] on span "Elimina" at bounding box center [875, 148] width 26 height 9
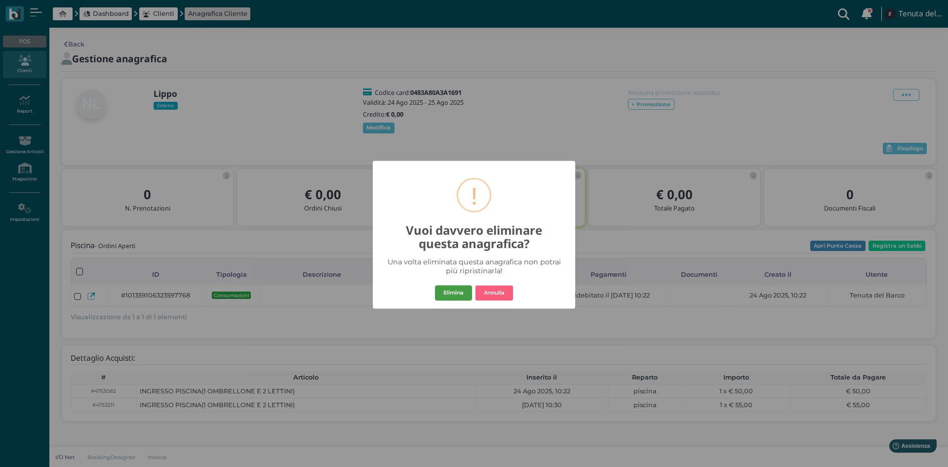
click at [460, 291] on button "Elimina" at bounding box center [453, 293] width 37 height 16
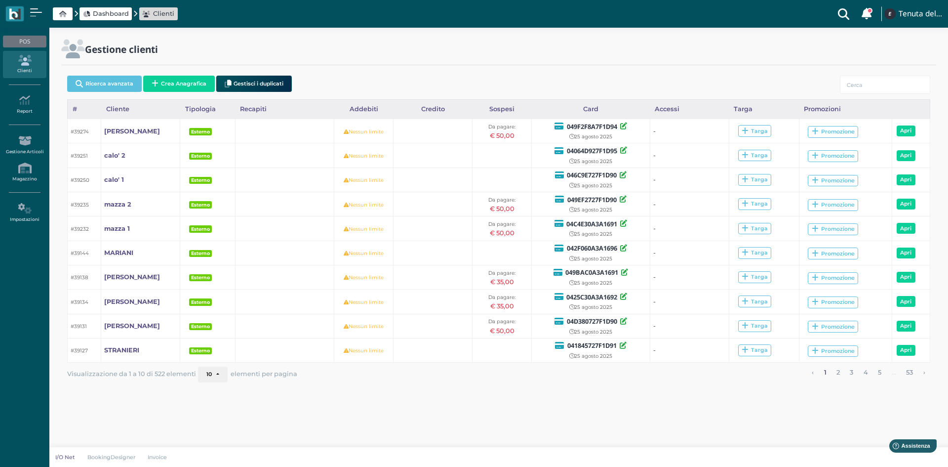
click at [179, 96] on div "Ricerca avanzata Crea Anagrafica Gestisci i duplicati" at bounding box center [498, 86] width 863 height 28
click at [181, 83] on button "Crea Anagrafica" at bounding box center [179, 84] width 72 height 16
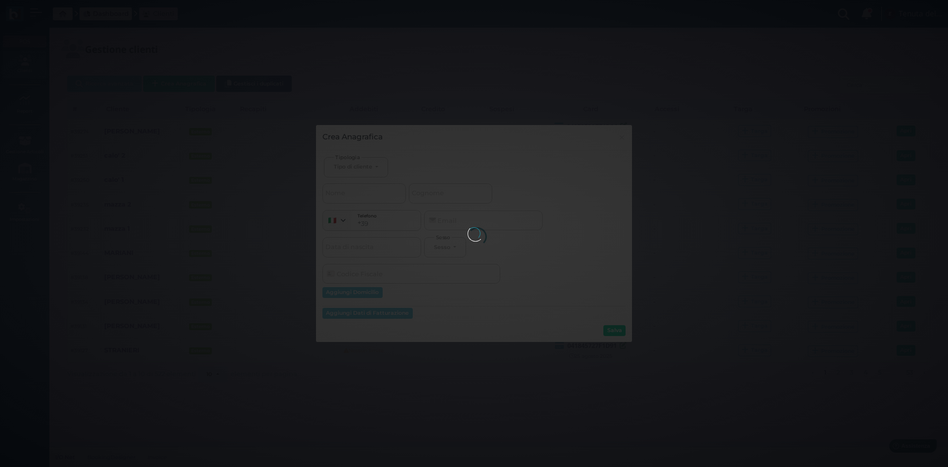
select select
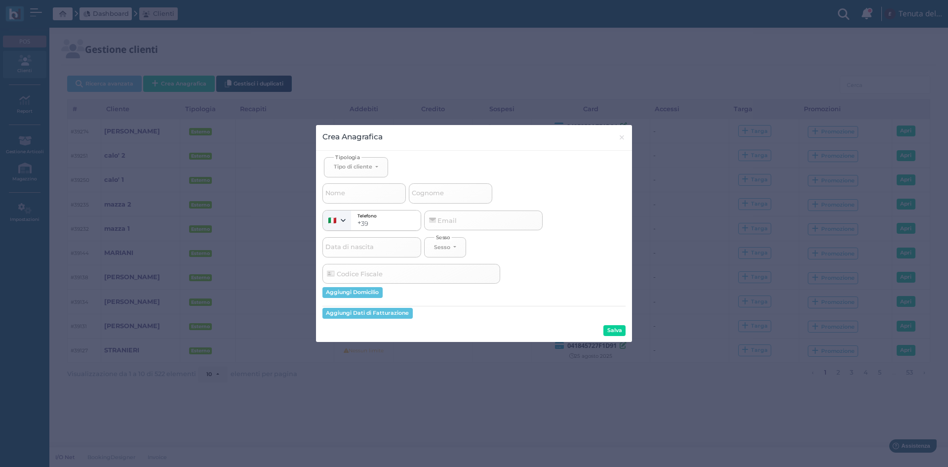
click at [143, 76] on button "Crea Anagrafica" at bounding box center [179, 84] width 72 height 16
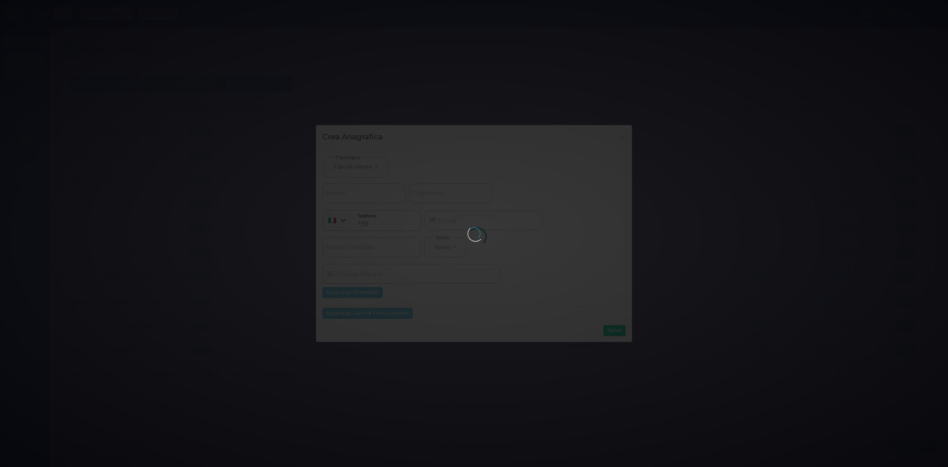
select select
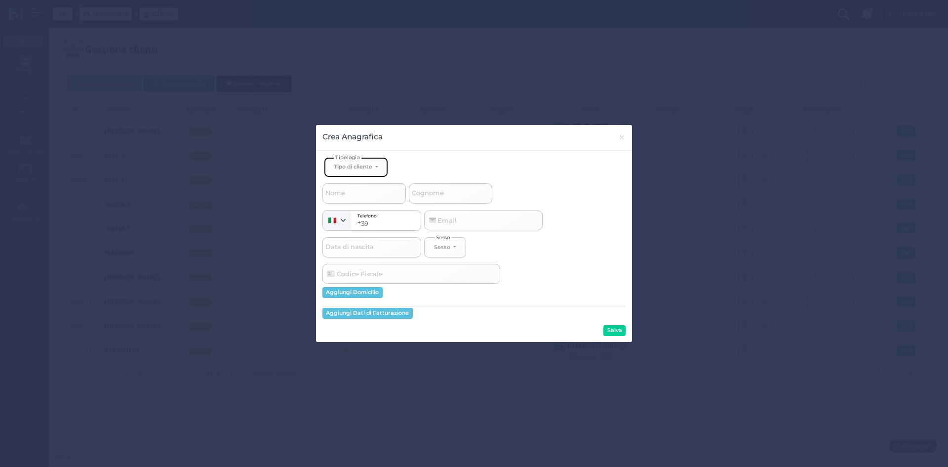
click at [353, 170] on button "Tipo di cliente" at bounding box center [356, 167] width 64 height 20
click at [363, 198] on link "Esterno" at bounding box center [372, 199] width 96 height 11
select select "[object Object]"
select select
drag, startPoint x: 419, startPoint y: 196, endPoint x: 431, endPoint y: 189, distance: 14.2
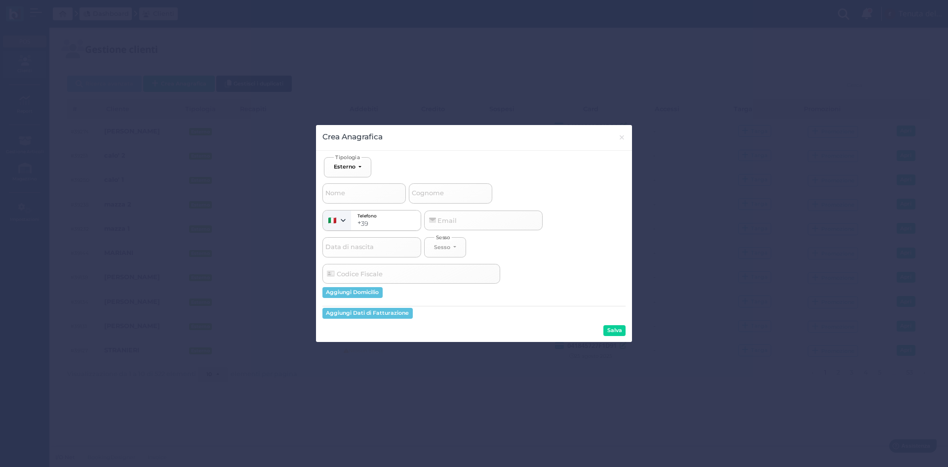
click at [420, 196] on span "Cognome" at bounding box center [427, 193] width 35 height 12
click at [420, 196] on input "Cognome" at bounding box center [450, 193] width 83 height 20
type input "L"
select select
type input "Li"
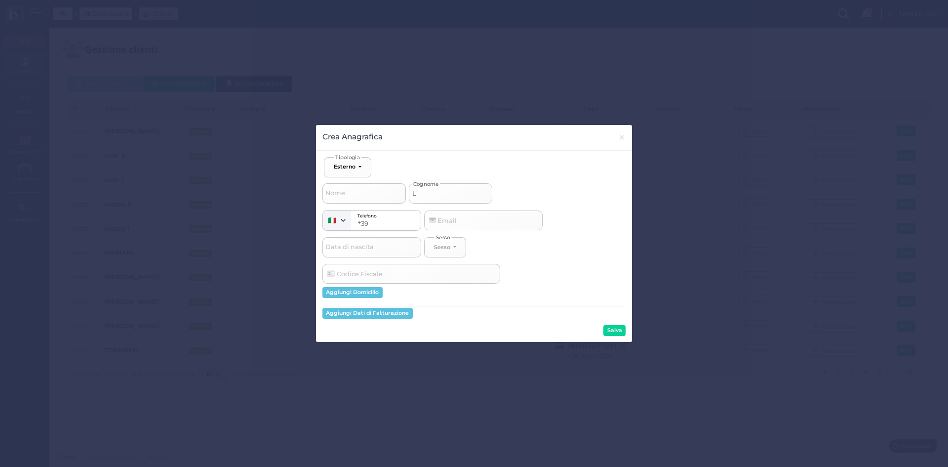
select select
type input "Lip"
select select
type input "Lipp"
select select
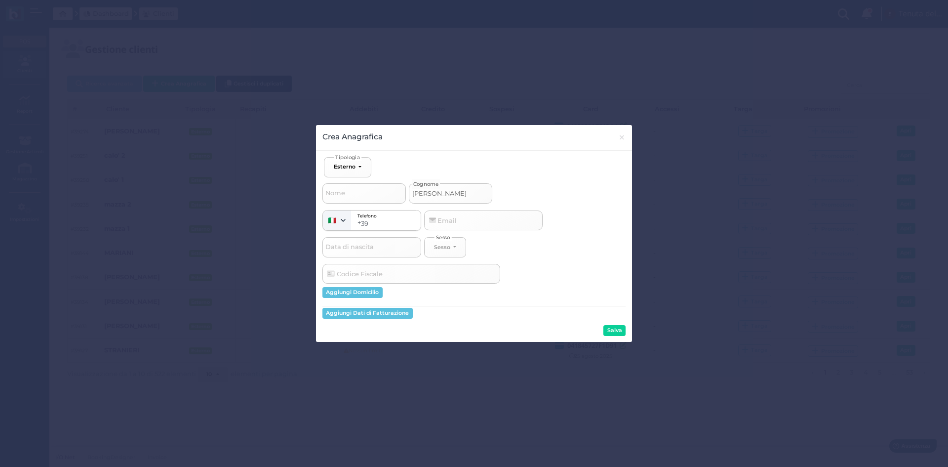
type input "Lippo"
select select
type input "Lippo"
click at [608, 332] on button "Salva" at bounding box center [614, 330] width 22 height 11
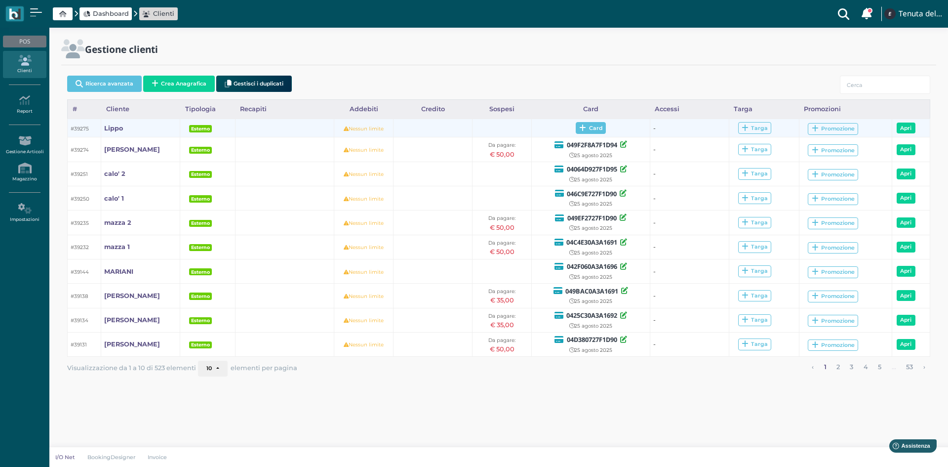
click at [584, 131] on icon at bounding box center [582, 127] width 7 height 7
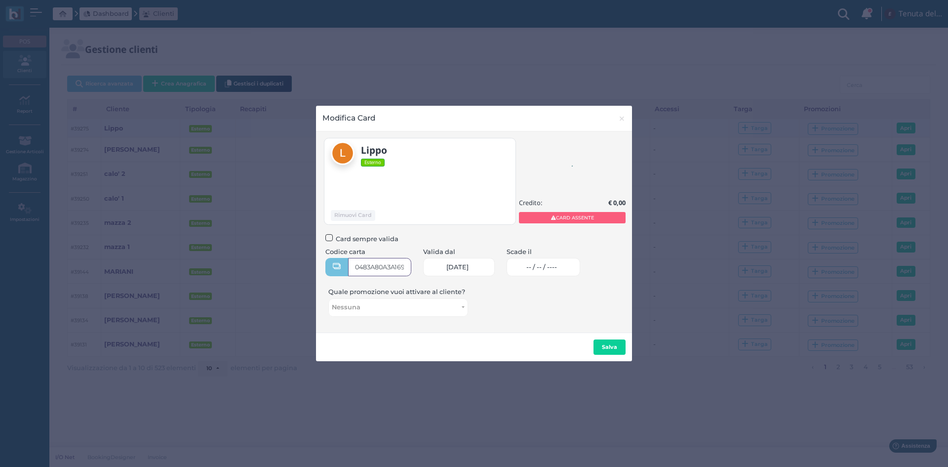
type input "0483A80A3A1691"
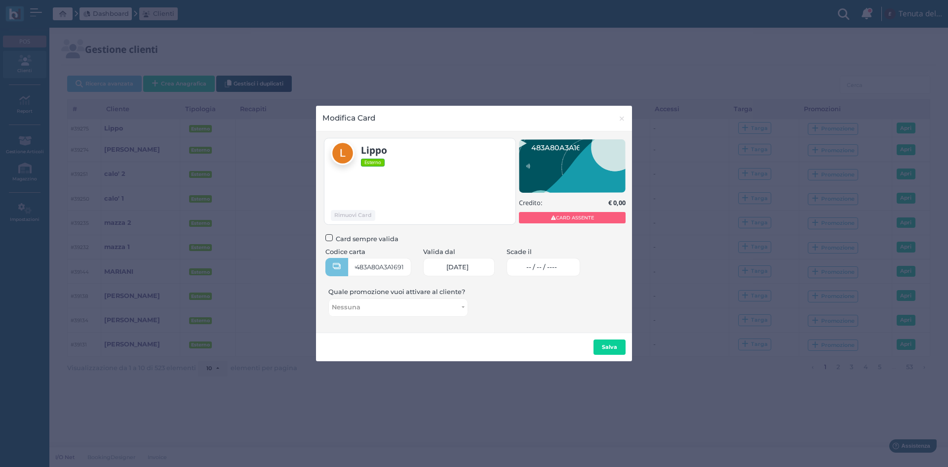
click at [550, 266] on span "-- / -- / ----" at bounding box center [541, 267] width 31 height 8
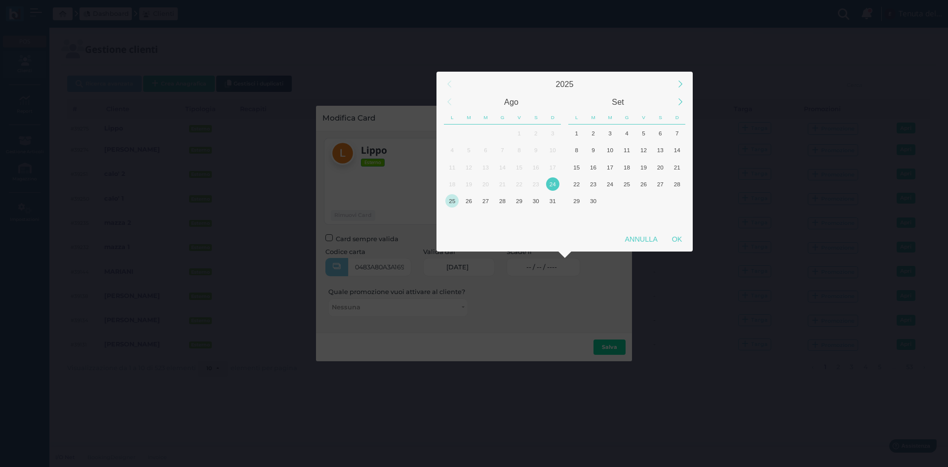
click at [452, 204] on div "25" at bounding box center [451, 200] width 13 height 13
click at [683, 249] on div "Annulla OK" at bounding box center [565, 240] width 256 height 21
click at [680, 238] on div "OK" at bounding box center [677, 239] width 25 height 18
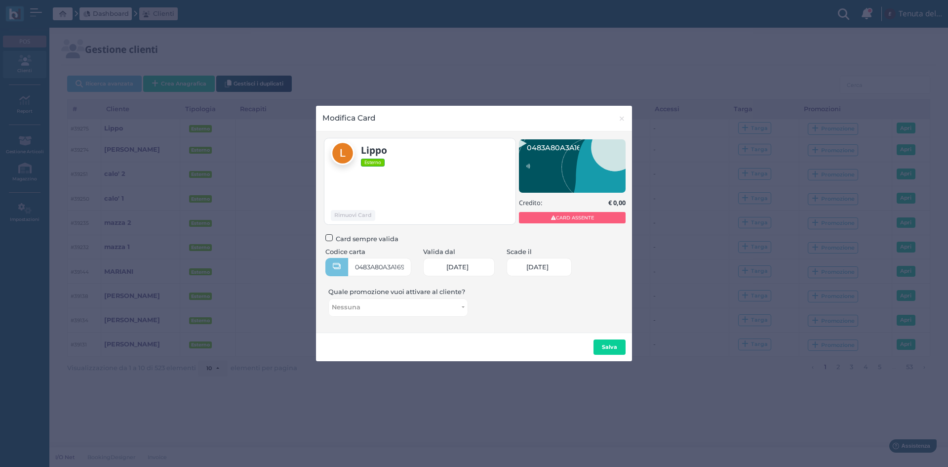
type input "25/08/2025"
drag, startPoint x: 606, startPoint y: 354, endPoint x: 607, endPoint y: 348, distance: 5.5
click at [606, 353] on button "Salva" at bounding box center [610, 347] width 32 height 16
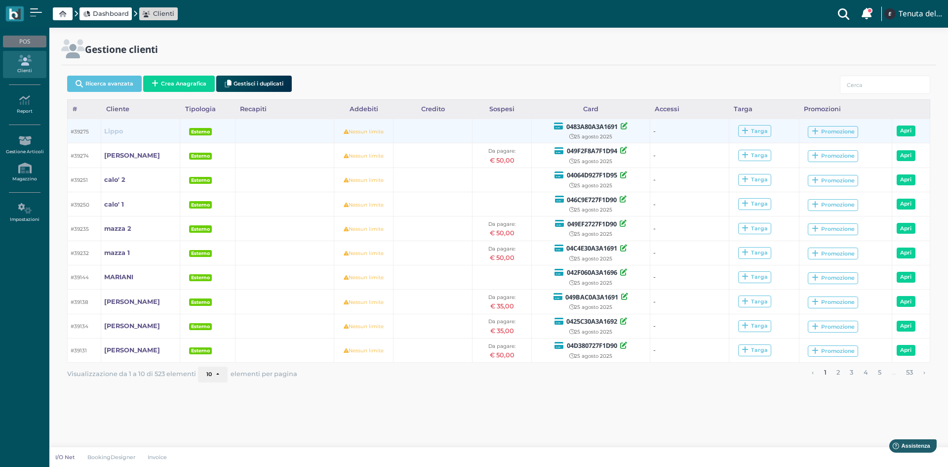
click at [106, 128] on b "Lippo" at bounding box center [113, 130] width 19 height 7
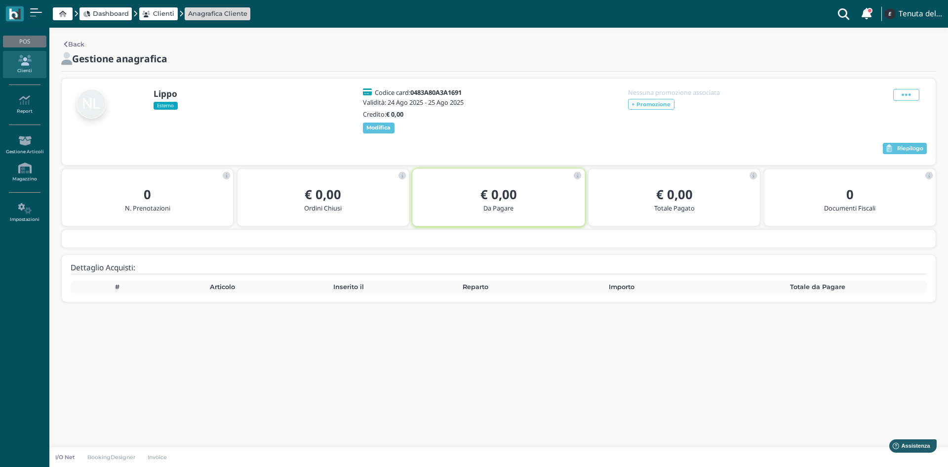
click at [26, 58] on icon at bounding box center [24, 60] width 43 height 11
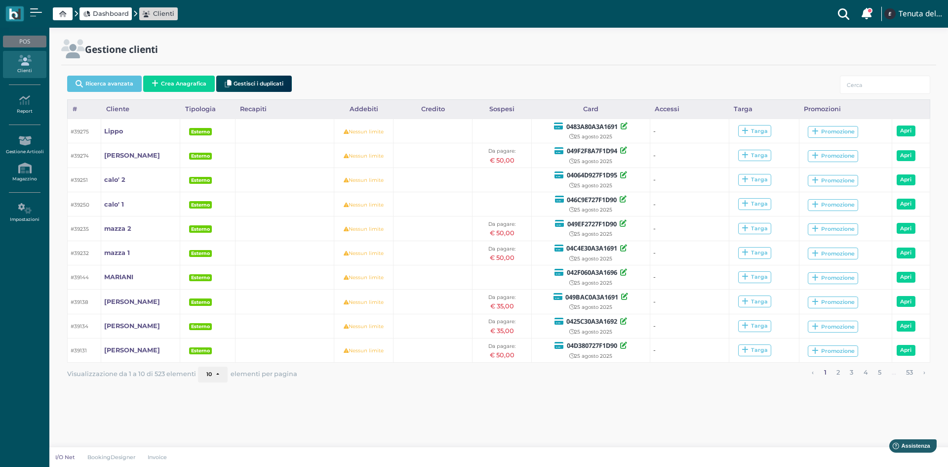
click at [116, 11] on span "Dashboard" at bounding box center [111, 13] width 36 height 9
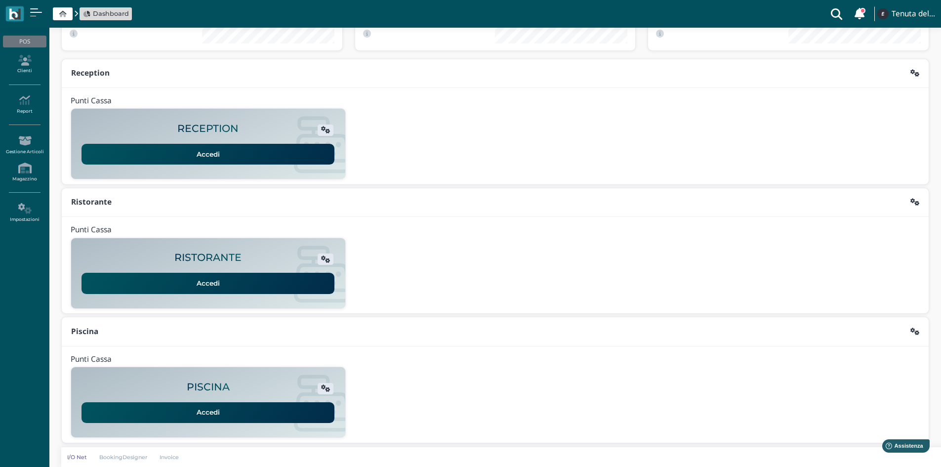
scroll to position [80, 0]
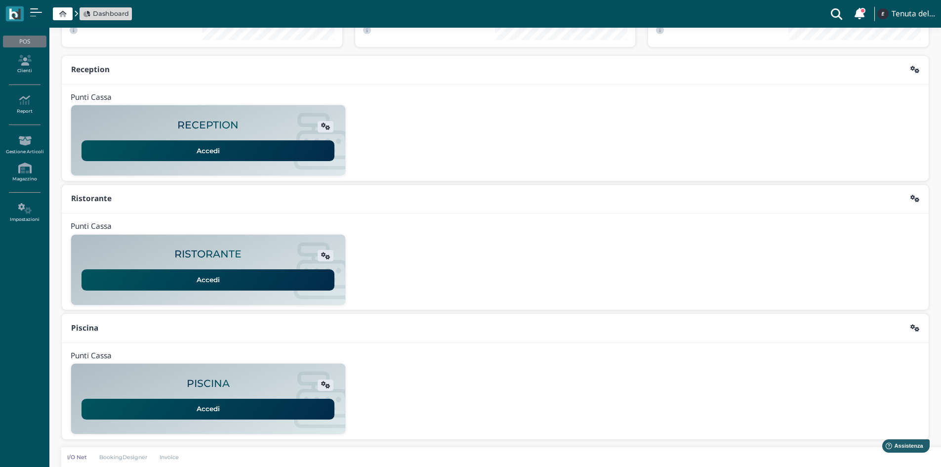
click at [186, 407] on link "Accedi" at bounding box center [207, 409] width 253 height 21
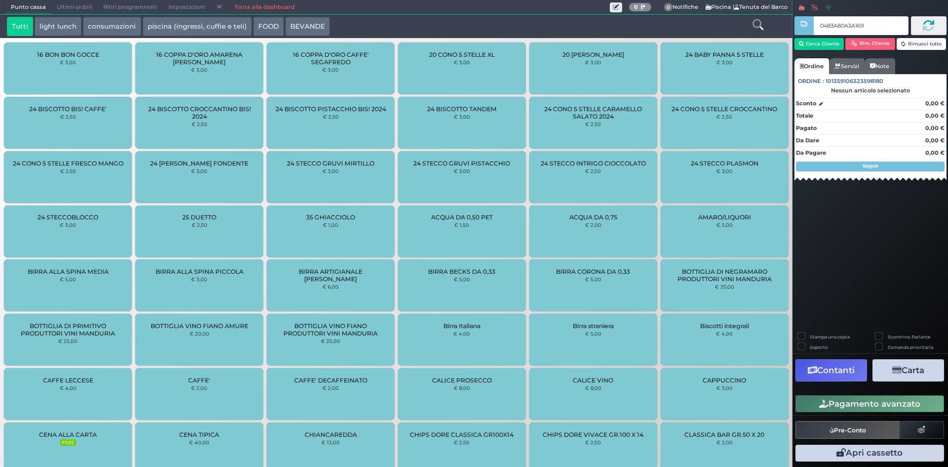
type input "0483A80A3A1691"
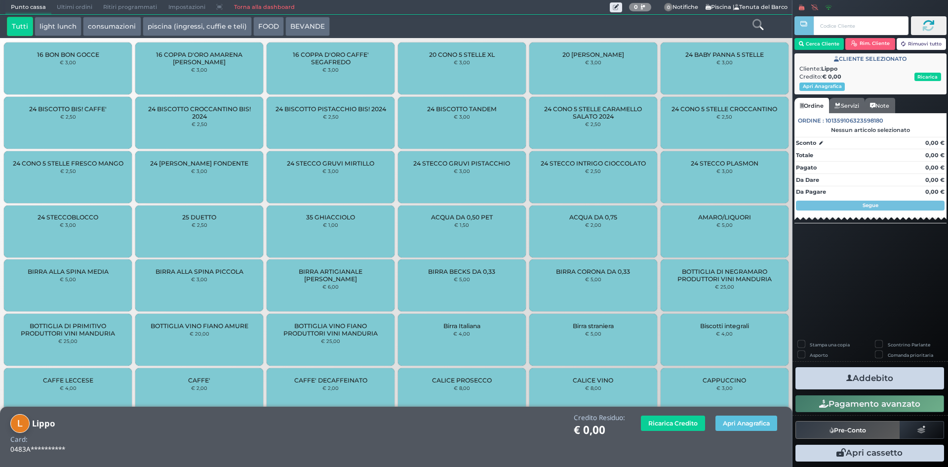
click at [157, 27] on button "piscina (ingressi, cuffie e teli)" at bounding box center [197, 27] width 109 height 20
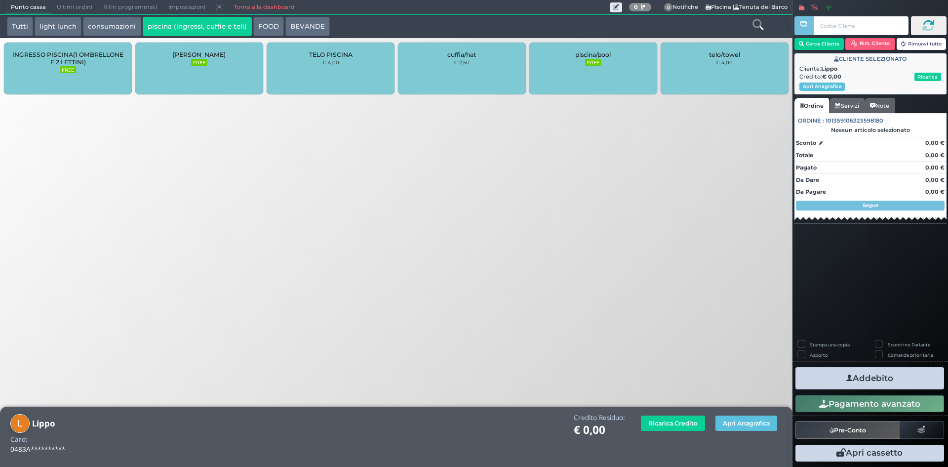
click at [61, 38] on div "Tutti light lunch consumazioni piscina (ingressi, cuffie e teli) FOOD BEVANDE T…" at bounding box center [396, 26] width 793 height 23
click at [70, 66] on div "INGRESSO PISCINA(1 OMBRELLONE E 2 LETTINI) FREE" at bounding box center [68, 68] width 128 height 52
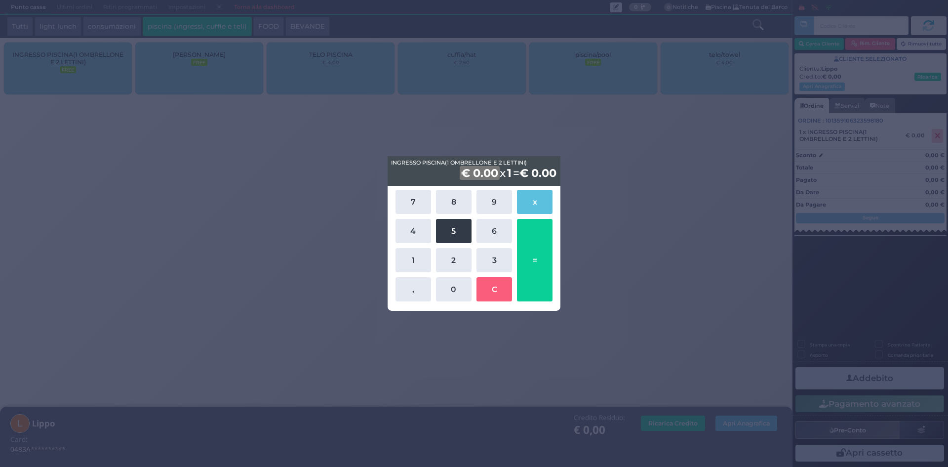
click at [460, 230] on button "5" at bounding box center [454, 231] width 36 height 24
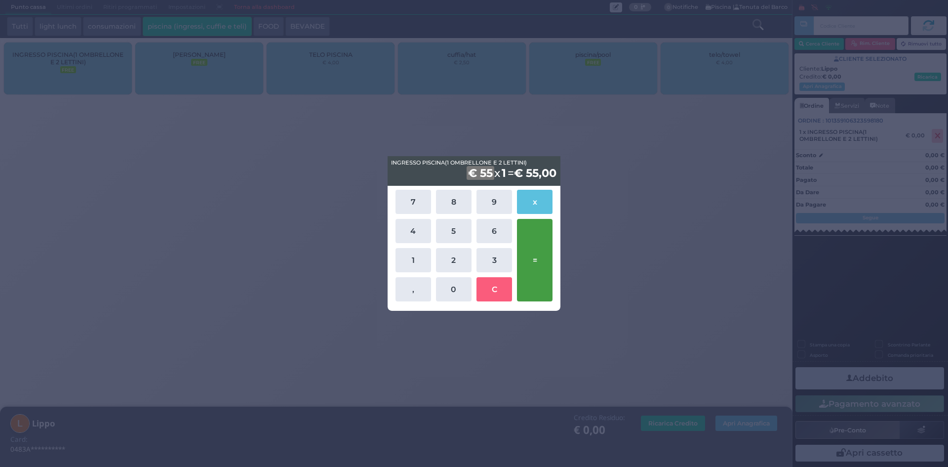
click at [532, 269] on button "=" at bounding box center [535, 260] width 36 height 82
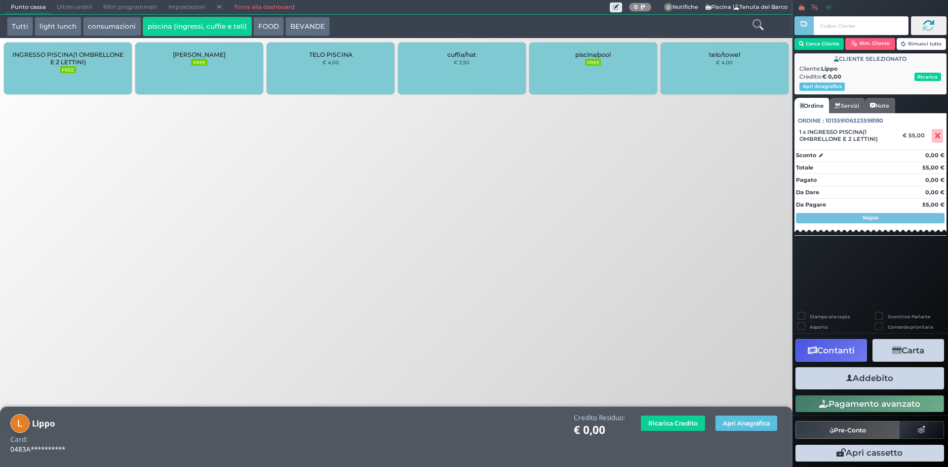
click at [842, 381] on button "Addebito" at bounding box center [870, 378] width 149 height 22
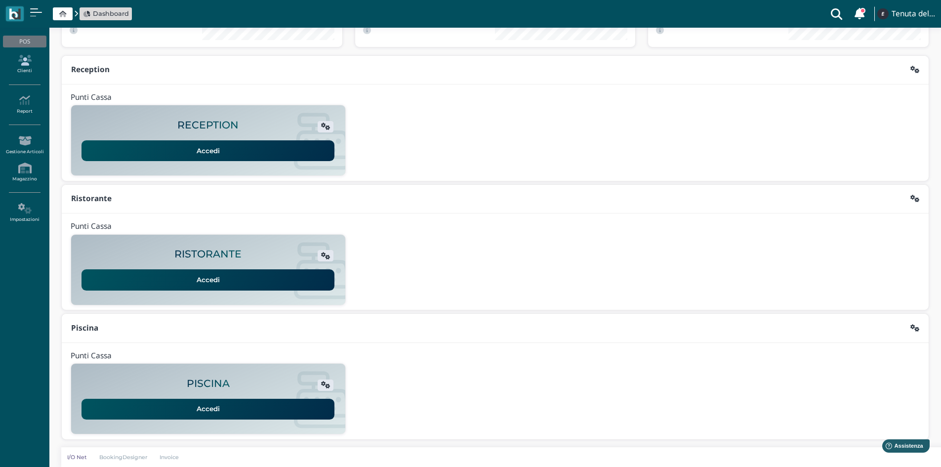
click at [23, 65] on icon at bounding box center [24, 60] width 43 height 11
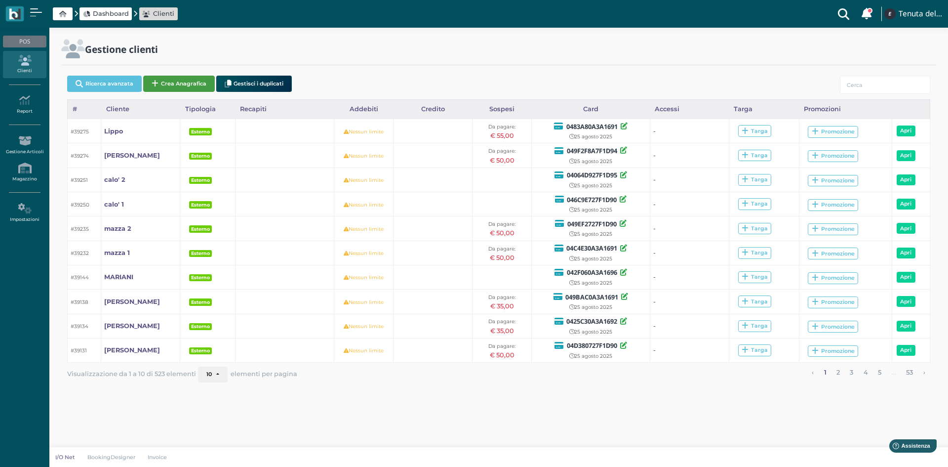
click at [191, 90] on button "Crea Anagrafica" at bounding box center [179, 84] width 72 height 16
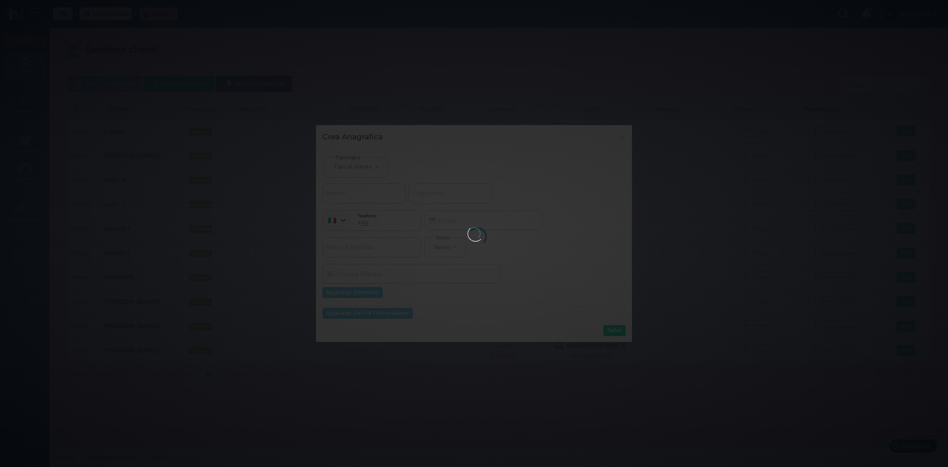
select select
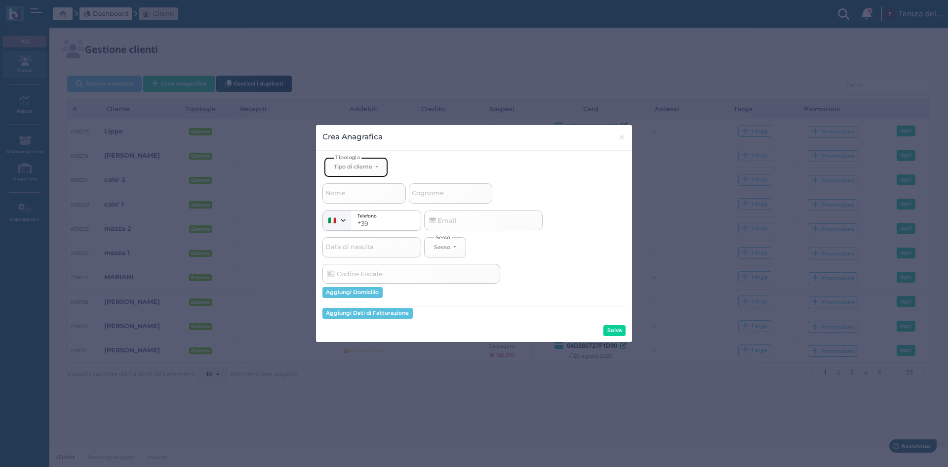
click at [344, 174] on button "Tipo di cliente" at bounding box center [356, 167] width 64 height 20
click at [362, 200] on link "Esterno" at bounding box center [372, 199] width 96 height 11
select select "[object Object]"
select select
click at [421, 188] on span "Cognome" at bounding box center [427, 193] width 35 height 12
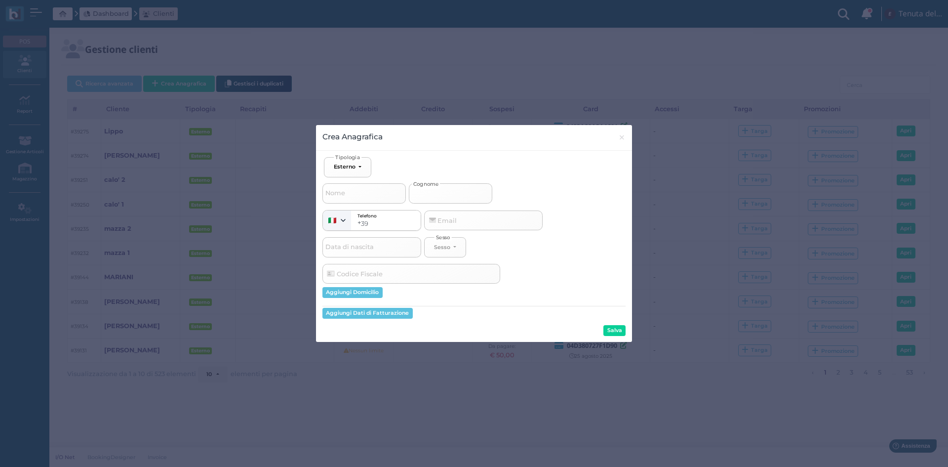
click at [421, 188] on input "Cognome" at bounding box center [450, 193] width 83 height 20
type input "M"
select select
type input "Ma"
select select
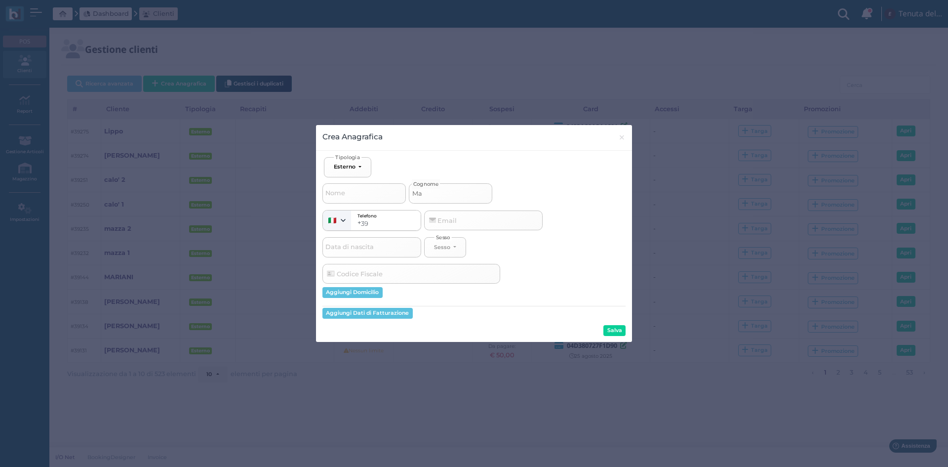
type input "Mar"
select select
type input "Mari"
select select
type input "Maria"
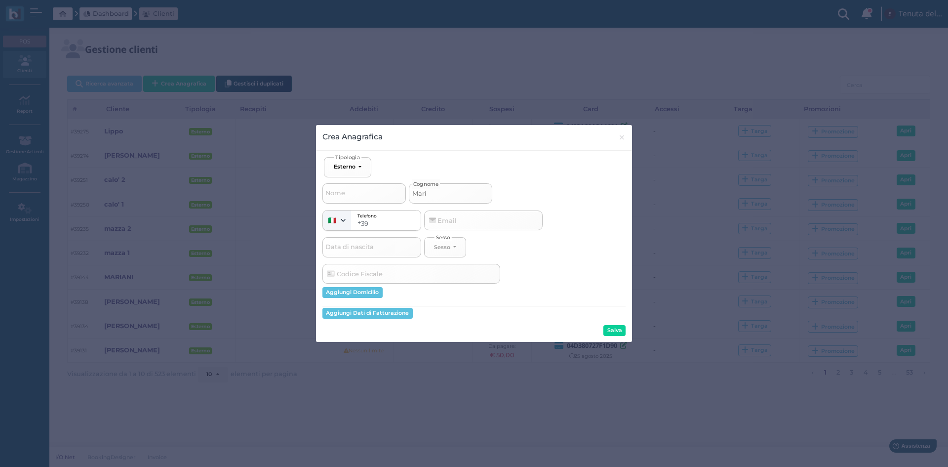
select select
type input "Marian"
select select
type input "Mariani"
select select
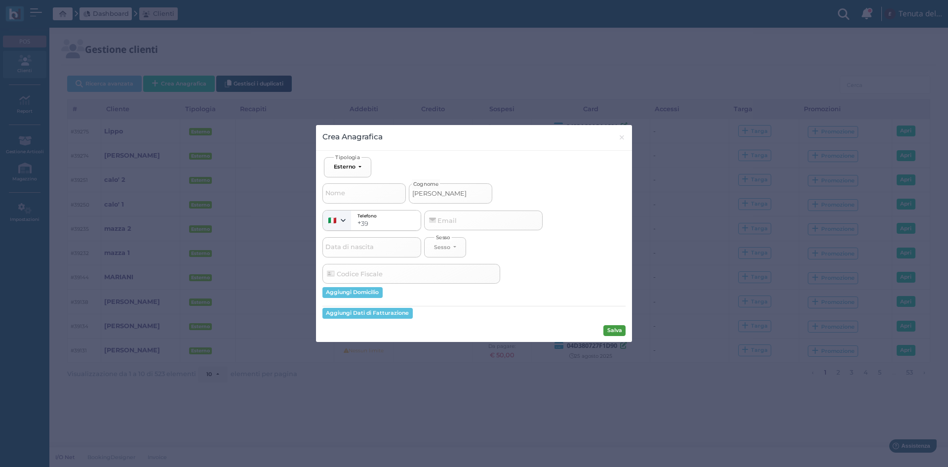
type input "Mariani"
click at [622, 330] on button "Salva" at bounding box center [614, 330] width 22 height 11
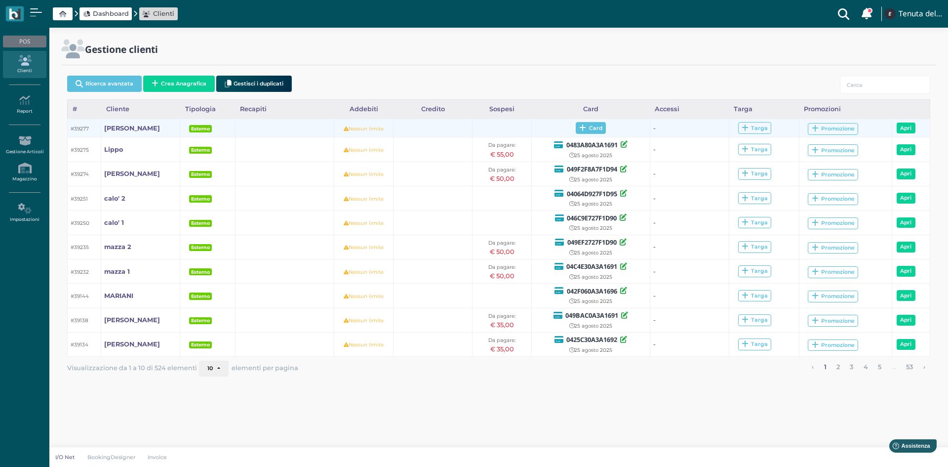
click at [595, 130] on span "Card" at bounding box center [591, 128] width 30 height 12
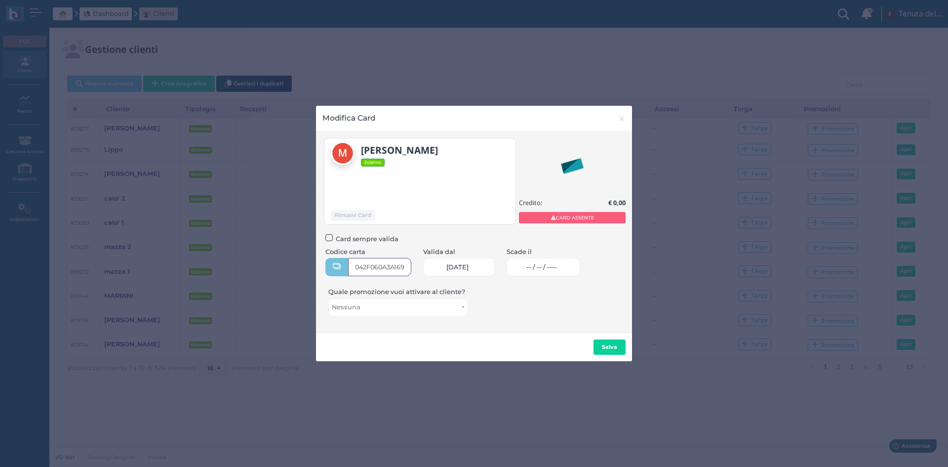
type input "042F060A3A1696"
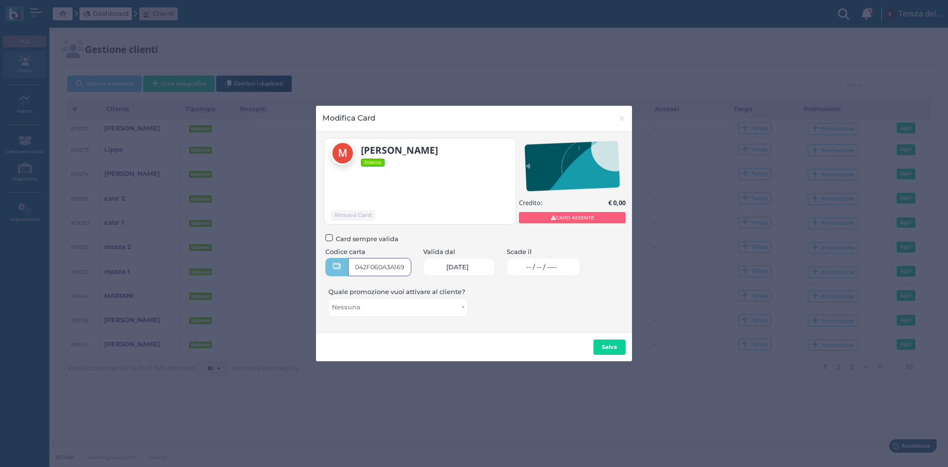
scroll to position [0, 6]
click at [554, 265] on span "-- / -- / ----" at bounding box center [541, 267] width 31 height 8
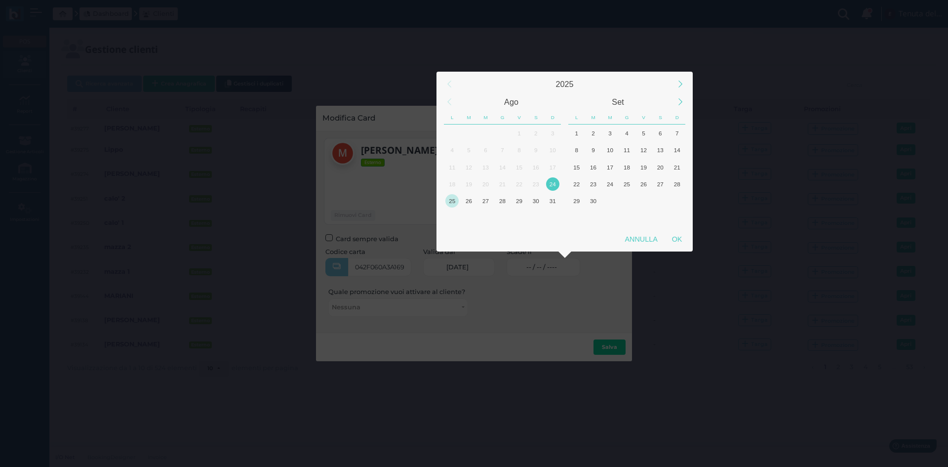
click at [449, 201] on div "25" at bounding box center [451, 200] width 13 height 13
click at [683, 236] on div "OK" at bounding box center [677, 239] width 25 height 18
type input "25/08/2025"
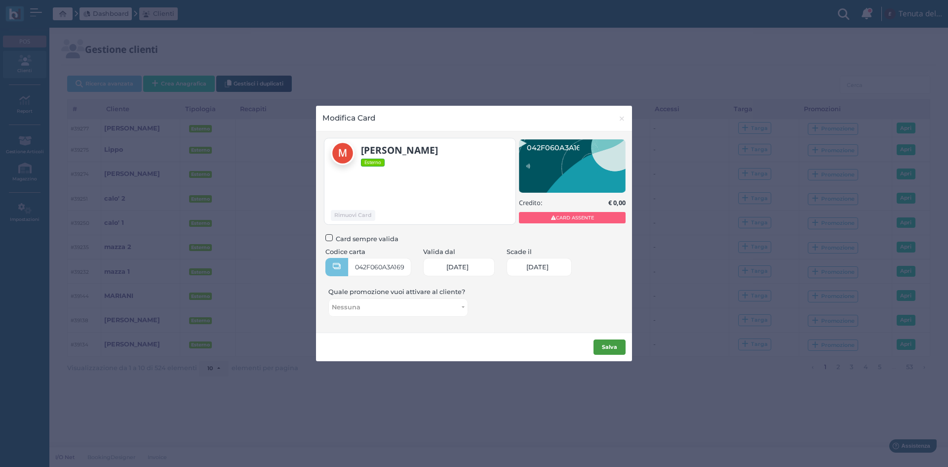
click at [609, 352] on button "Salva" at bounding box center [610, 347] width 32 height 16
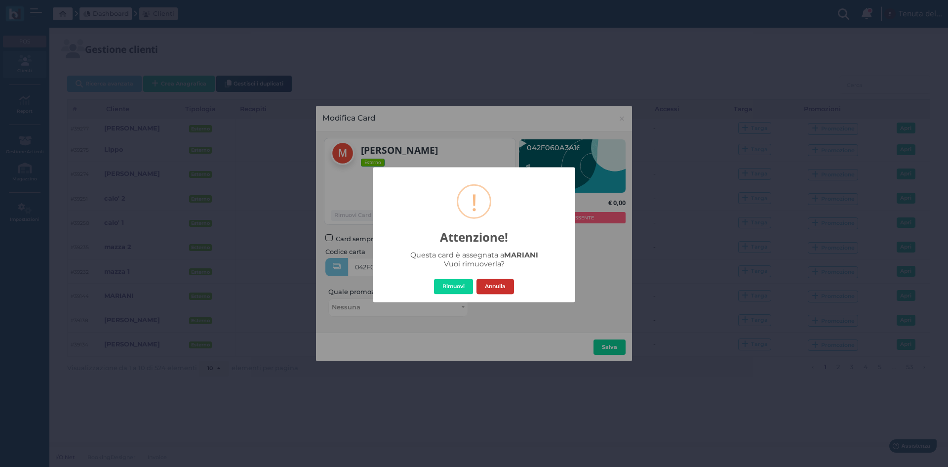
click at [493, 289] on button "Annulla" at bounding box center [496, 287] width 38 height 16
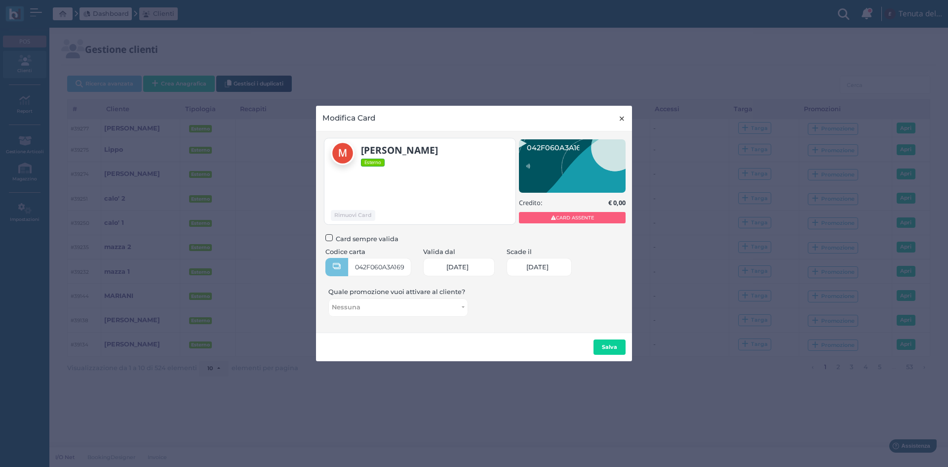
click at [620, 115] on span "×" at bounding box center [621, 118] width 7 height 13
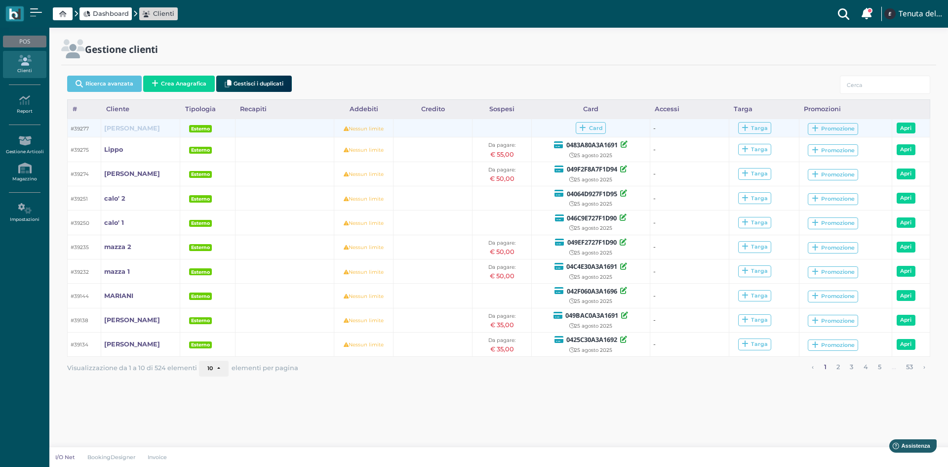
drag, startPoint x: 250, startPoint y: 129, endPoint x: 123, endPoint y: 130, distance: 126.9
click at [123, 130] on b "Mariani" at bounding box center [132, 127] width 56 height 7
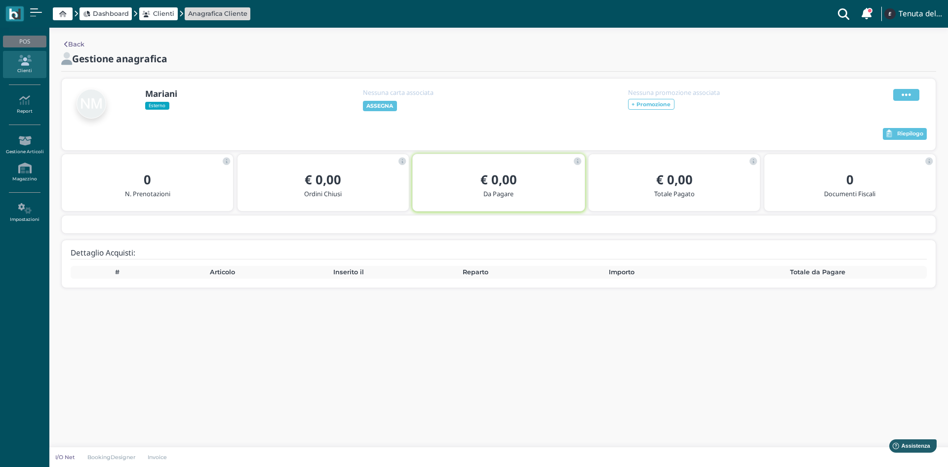
click at [907, 90] on icon at bounding box center [906, 94] width 9 height 11
click at [896, 148] on div "Elimina" at bounding box center [881, 148] width 56 height 9
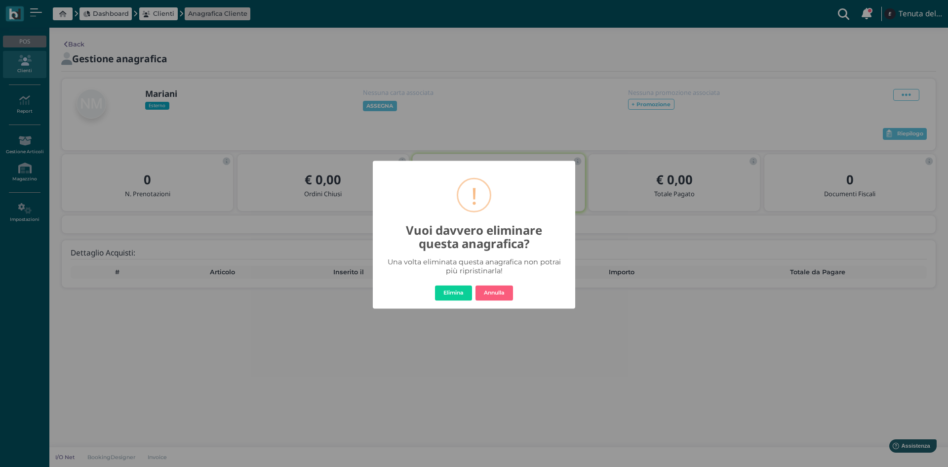
drag, startPoint x: 449, startPoint y: 292, endPoint x: 447, endPoint y: 282, distance: 10.6
click at [449, 291] on button "Elimina" at bounding box center [453, 293] width 37 height 16
